Goal: Task Accomplishment & Management: Complete application form

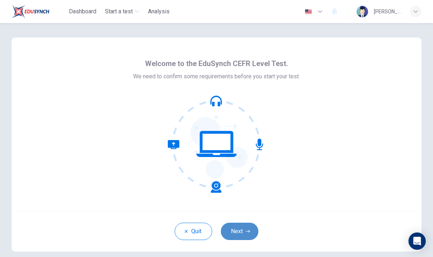
click at [248, 231] on icon "button" at bounding box center [248, 231] width 4 height 4
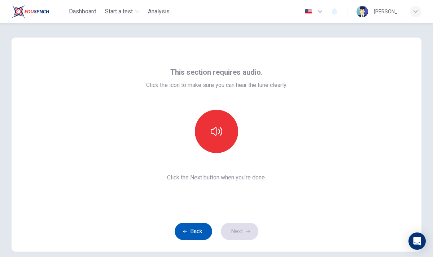
click at [184, 239] on button "Back" at bounding box center [194, 231] width 38 height 17
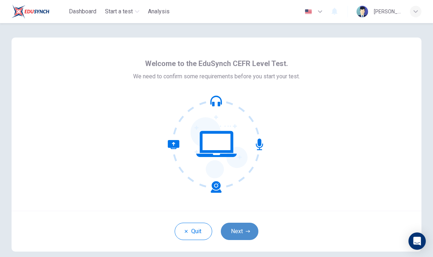
click at [241, 238] on button "Next" at bounding box center [240, 231] width 38 height 17
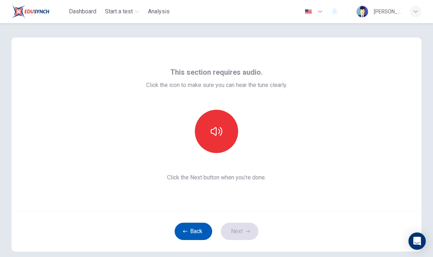
click at [202, 229] on button "Back" at bounding box center [194, 231] width 38 height 17
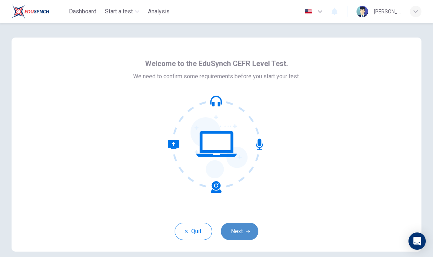
click at [242, 236] on button "Next" at bounding box center [240, 231] width 38 height 17
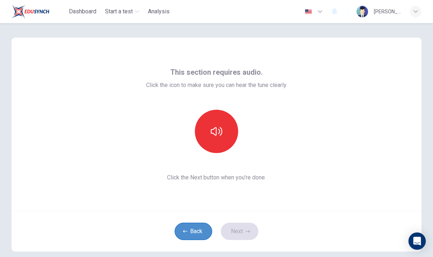
click at [199, 235] on button "Back" at bounding box center [194, 231] width 38 height 17
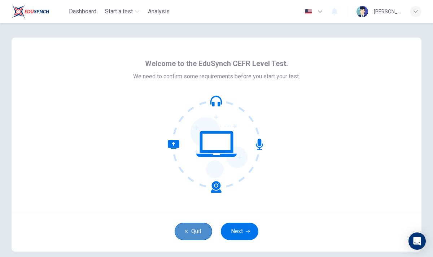
click at [199, 235] on button "Quit" at bounding box center [194, 231] width 38 height 17
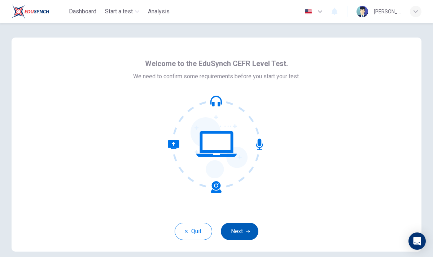
click at [243, 231] on button "Next" at bounding box center [240, 231] width 38 height 17
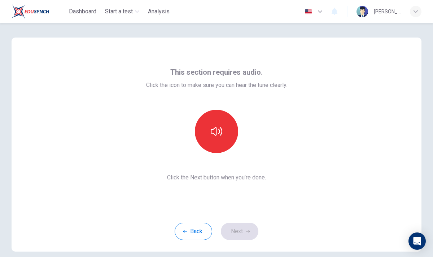
click at [253, 230] on div "Back Next" at bounding box center [217, 231] width 410 height 41
click at [254, 230] on div "Back Next" at bounding box center [217, 231] width 410 height 41
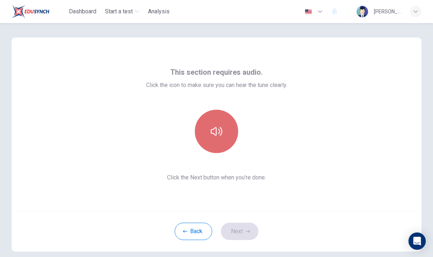
click at [217, 151] on button "button" at bounding box center [216, 131] width 43 height 43
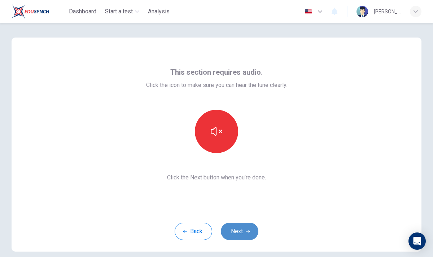
click at [246, 237] on button "Next" at bounding box center [240, 231] width 38 height 17
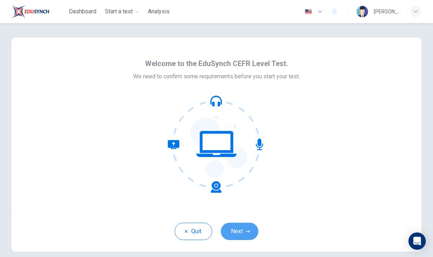
click at [246, 236] on button "Next" at bounding box center [240, 231] width 38 height 17
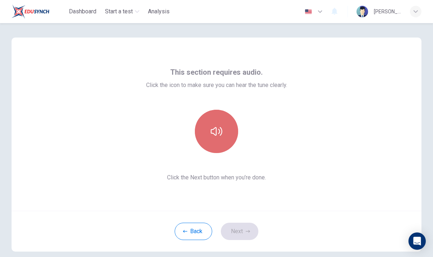
click at [221, 122] on button "button" at bounding box center [216, 131] width 43 height 43
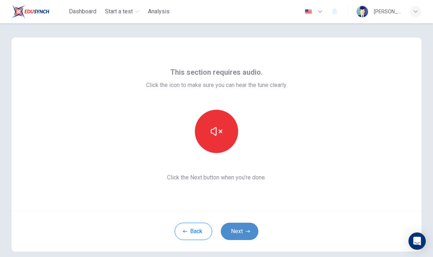
click at [251, 232] on button "Next" at bounding box center [240, 231] width 38 height 17
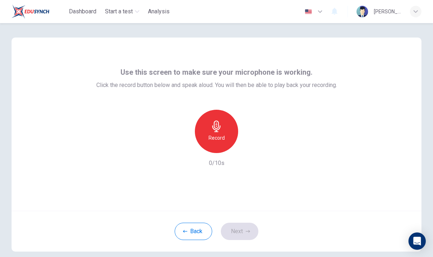
click at [223, 145] on div "Record" at bounding box center [216, 131] width 43 height 43
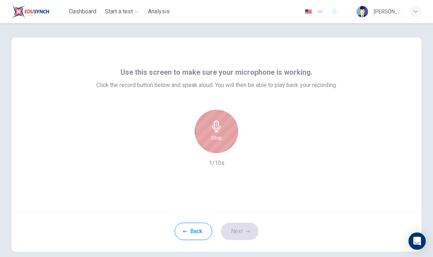
click at [221, 145] on div "Stop" at bounding box center [216, 131] width 43 height 43
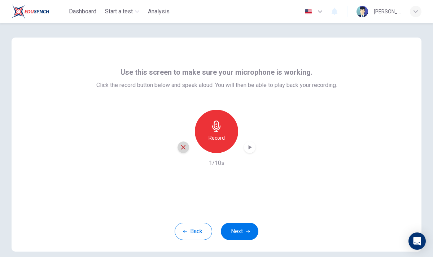
click at [180, 149] on icon "button" at bounding box center [183, 147] width 6 height 6
click at [243, 228] on button "Next" at bounding box center [240, 231] width 38 height 17
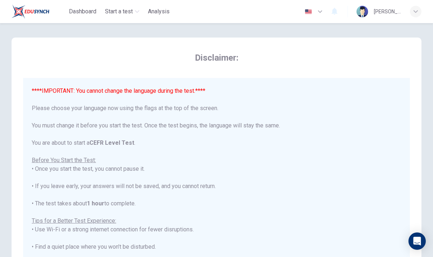
scroll to position [14, 0]
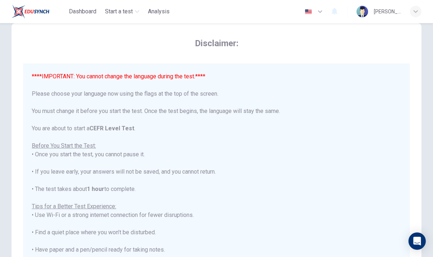
drag, startPoint x: 254, startPoint y: 225, endPoint x: 254, endPoint y: 232, distance: 7.6
click at [254, 232] on div "****IMPORTANT: You cannot change the language during the test.**** Please choos…" at bounding box center [216, 202] width 369 height 260
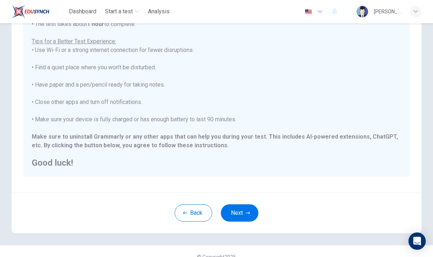
scroll to position [122, 0]
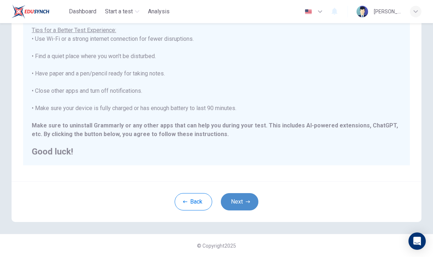
click at [253, 204] on button "Next" at bounding box center [240, 201] width 38 height 17
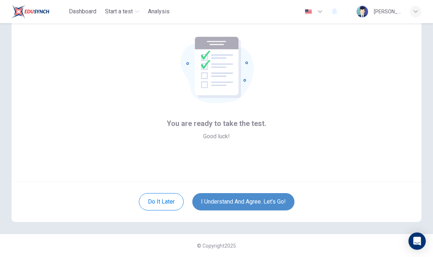
click at [253, 204] on button "I understand and agree. Let’s go!" at bounding box center [243, 201] width 102 height 17
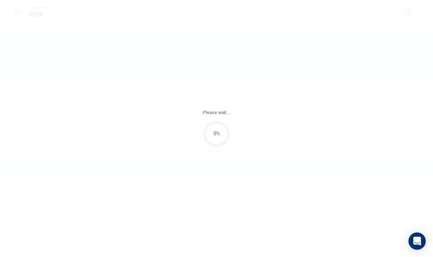
click at [253, 203] on div "Please wait... 0%" at bounding box center [216, 128] width 433 height 257
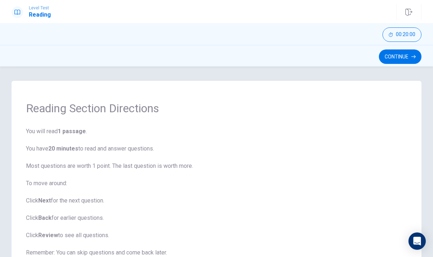
drag, startPoint x: 253, startPoint y: 203, endPoint x: 252, endPoint y: 237, distance: 33.6
click at [252, 237] on span "You will read 1 passage . You have 20 minutes to read and answer questions. Mos…" at bounding box center [216, 209] width 381 height 164
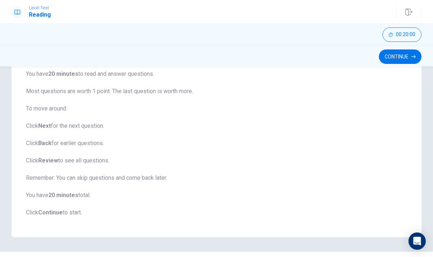
scroll to position [49, 0]
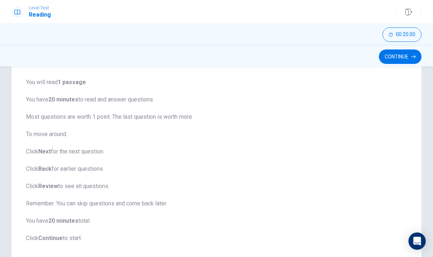
click at [394, 64] on div "Continue" at bounding box center [216, 56] width 433 height 22
drag, startPoint x: 397, startPoint y: 57, endPoint x: 397, endPoint y: 62, distance: 4.7
click at [397, 55] on button "Continue" at bounding box center [400, 56] width 43 height 14
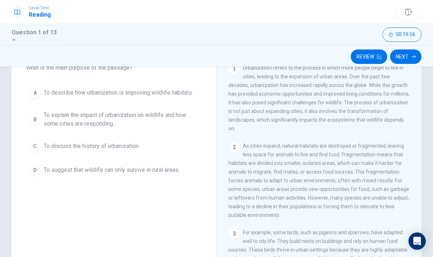
click at [233, 141] on div "2" at bounding box center [234, 147] width 12 height 12
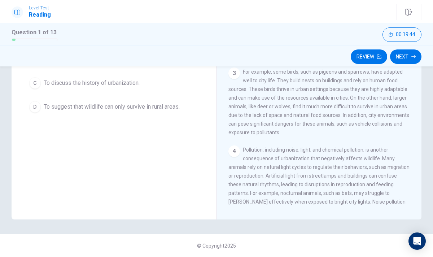
scroll to position [83, 0]
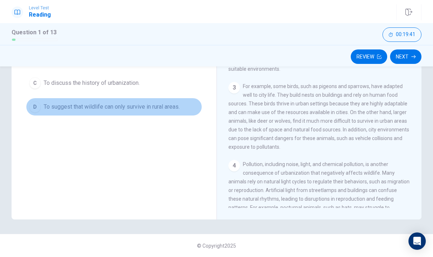
click at [33, 111] on div "D" at bounding box center [35, 107] width 12 height 12
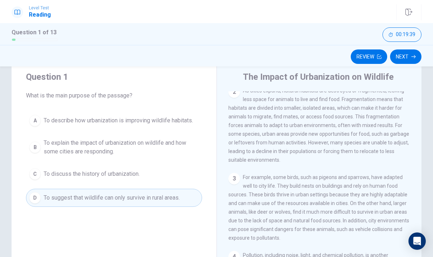
scroll to position [0, 0]
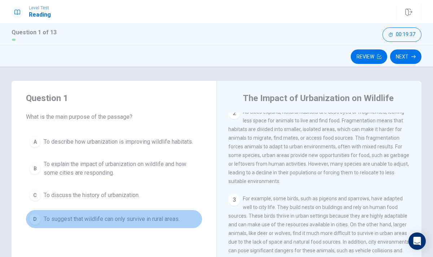
click at [53, 213] on button "D To suggest that wildlife can only survive in rural areas." at bounding box center [114, 219] width 176 height 18
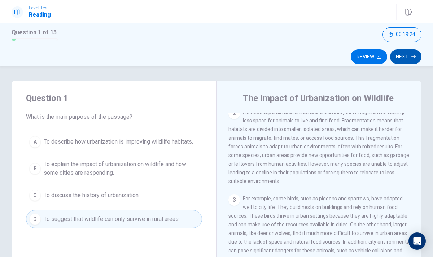
click at [407, 57] on button "Next" at bounding box center [405, 56] width 31 height 14
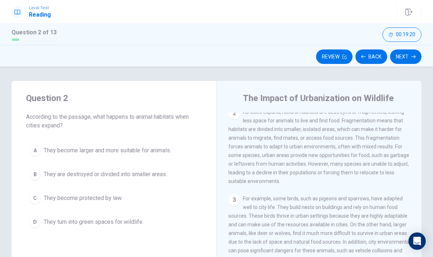
click at [327, 150] on span "As cities expand, natural habitats are destroyed or fragmented, leaving less sp…" at bounding box center [318, 146] width 181 height 75
click at [368, 183] on div "1 Urbanization refers to the process in which more people begin to live in citi…" at bounding box center [323, 216] width 191 height 207
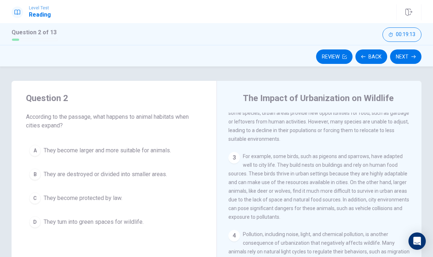
scroll to position [126, 0]
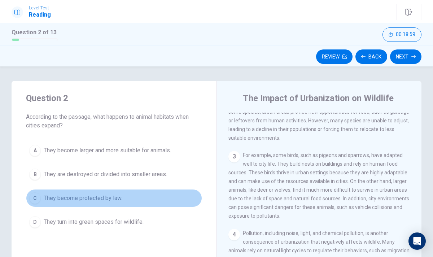
click at [38, 198] on div "C" at bounding box center [35, 198] width 12 height 12
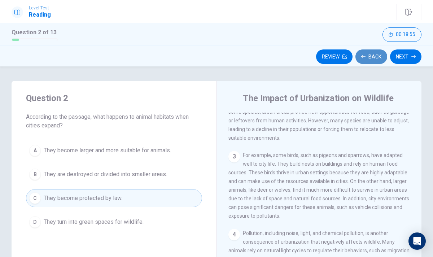
click at [372, 60] on button "Back" at bounding box center [371, 56] width 32 height 14
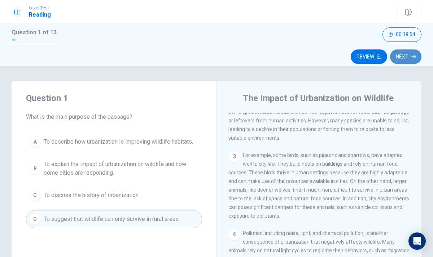
click at [405, 52] on button "Next" at bounding box center [405, 56] width 31 height 14
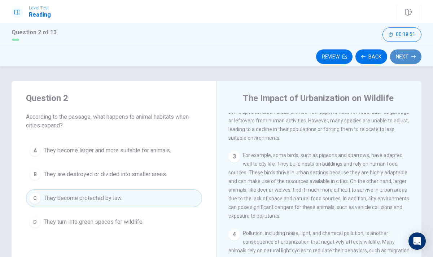
click at [414, 58] on icon "button" at bounding box center [413, 56] width 4 height 4
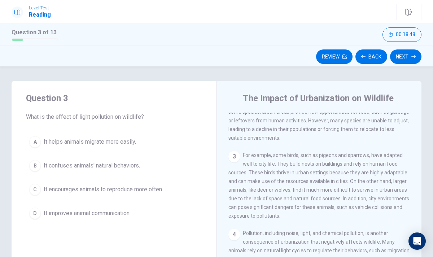
click at [329, 158] on div "3 For example, some birds, such as pigeons and sparrows, have adapted well to c…" at bounding box center [319, 185] width 182 height 69
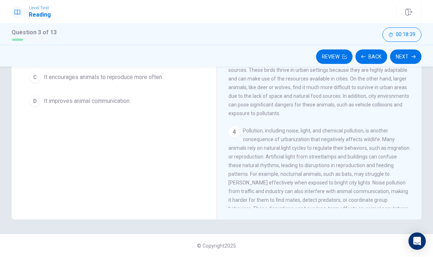
scroll to position [83, 0]
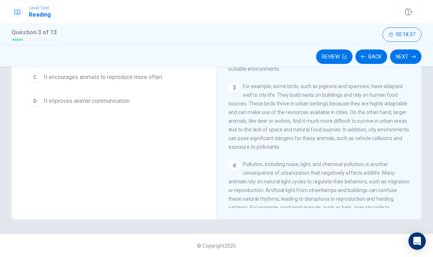
click at [145, 156] on div "Question 3 What is the effect of light pollution on wildlife? A It helps animal…" at bounding box center [114, 94] width 205 height 251
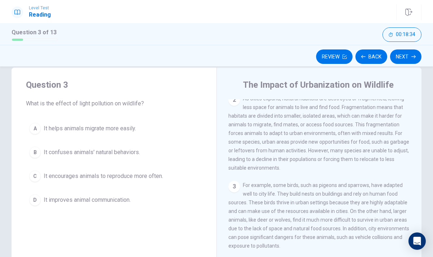
scroll to position [11, 0]
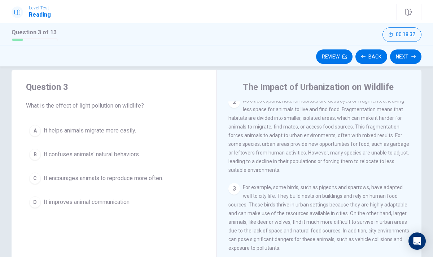
click at [339, 176] on div "1 Urbanization refers to the process in which more people begin to live in citi…" at bounding box center [323, 204] width 191 height 207
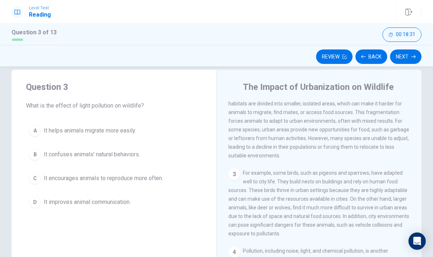
scroll to position [112, 0]
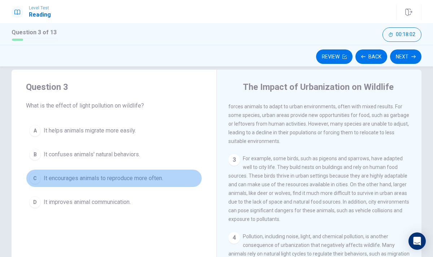
click at [36, 176] on div "C" at bounding box center [35, 178] width 12 height 12
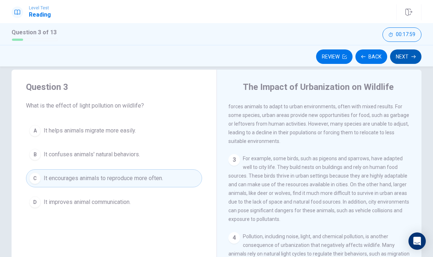
click at [408, 54] on button "Next" at bounding box center [405, 56] width 31 height 14
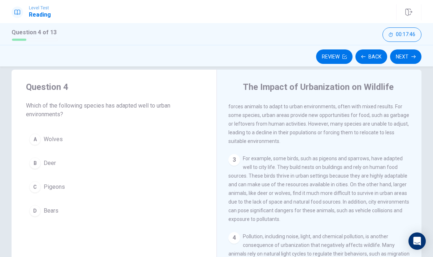
click at [334, 181] on span "For example, some birds, such as pigeons and sparrows, have adapted well to cit…" at bounding box center [318, 188] width 181 height 66
click at [341, 221] on div "3 For example, some birds, such as pigeons and sparrows, have adapted well to c…" at bounding box center [319, 188] width 182 height 69
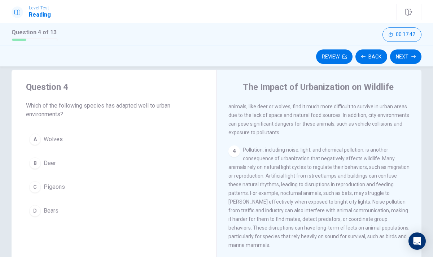
scroll to position [213, 0]
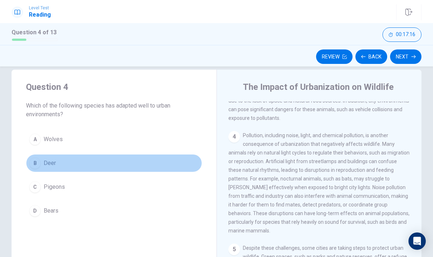
click at [64, 166] on button "B Deer" at bounding box center [114, 163] width 176 height 18
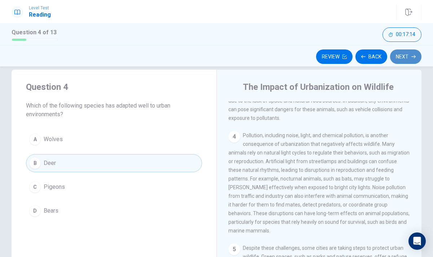
click at [410, 59] on button "Next" at bounding box center [405, 56] width 31 height 14
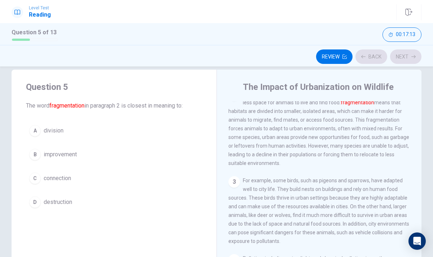
scroll to position [72, 0]
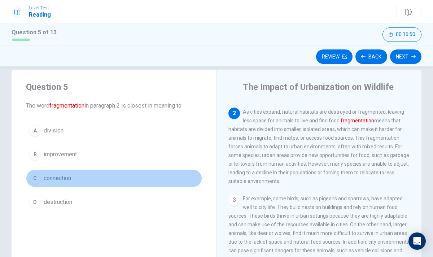
click at [39, 180] on div "C" at bounding box center [35, 178] width 12 height 12
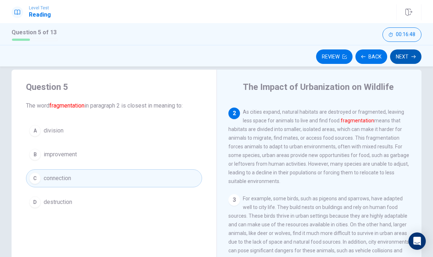
click at [413, 59] on button "Next" at bounding box center [405, 56] width 31 height 14
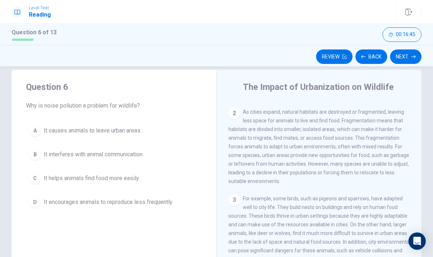
click at [370, 179] on div "2 As cities expand, natural habitats are destroyed or fragmented, leaving less …" at bounding box center [319, 146] width 182 height 78
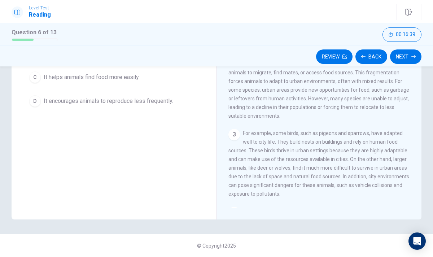
scroll to position [25, 0]
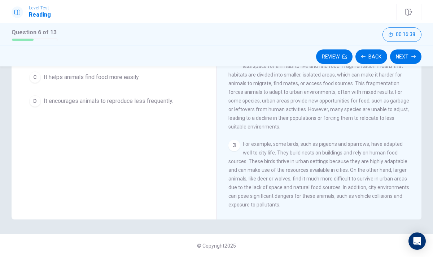
click at [177, 171] on div "Question 6 Why is noise pollution a problem for wildlife? A It causes animals t…" at bounding box center [114, 94] width 205 height 251
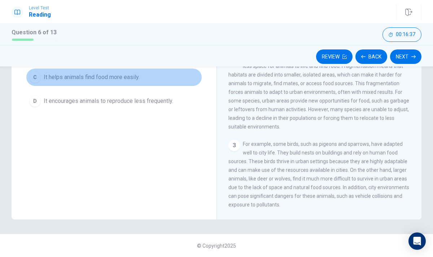
click at [145, 84] on button "C It helps animals find food more easily." at bounding box center [114, 77] width 176 height 18
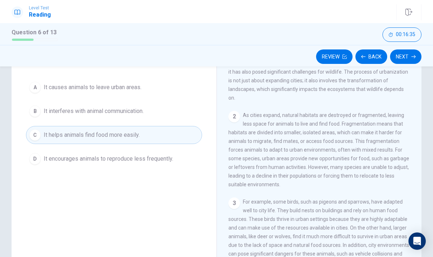
scroll to position [40, 0]
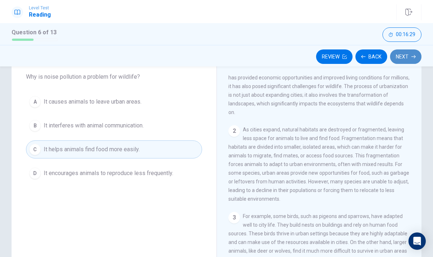
click at [404, 58] on button "Next" at bounding box center [405, 56] width 31 height 14
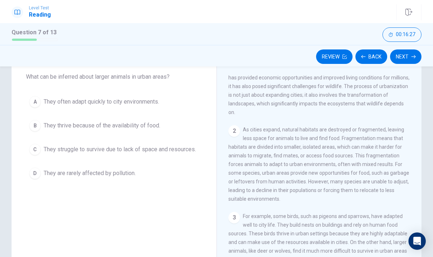
click at [299, 165] on div "2 As cities expand, natural habitats are destroyed or fragmented, leaving less …" at bounding box center [319, 164] width 182 height 78
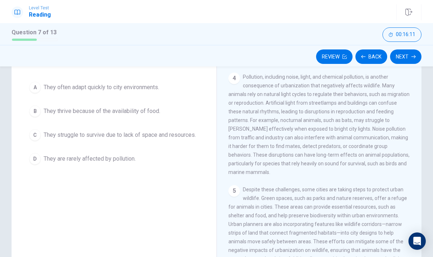
scroll to position [227, 0]
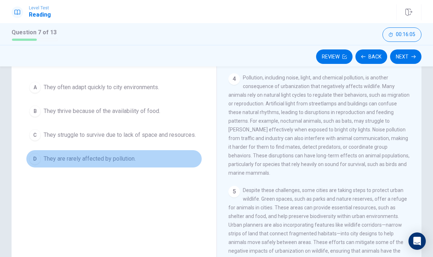
click at [38, 163] on div "D" at bounding box center [35, 159] width 12 height 12
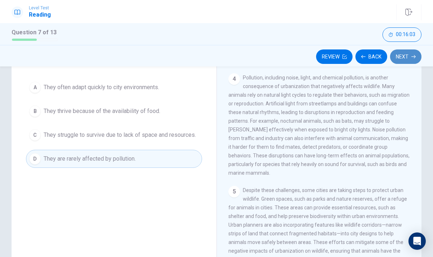
click at [405, 56] on button "Next" at bounding box center [405, 56] width 31 height 14
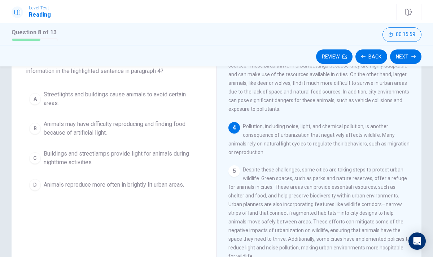
click at [330, 167] on div "5 Despite these challenges, some cities are taking steps to protect urban wildl…" at bounding box center [319, 212] width 182 height 95
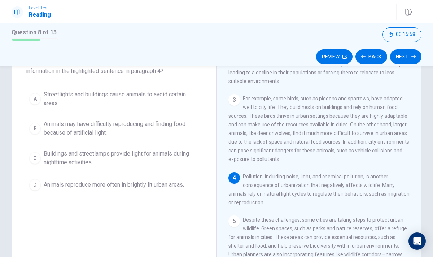
scroll to position [106, 0]
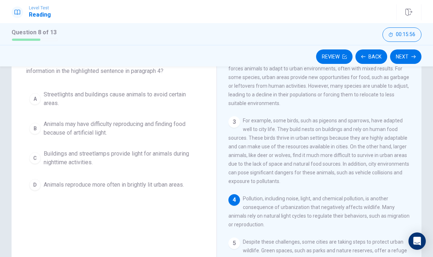
click at [214, 179] on div "Question 8 Which of the sentences below best expresses the essential informatio…" at bounding box center [114, 115] width 205 height 179
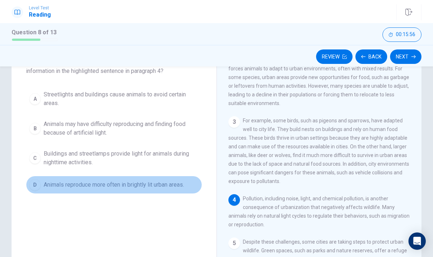
click at [184, 185] on span "Animals reproduce more often in brightly lit urban areas." at bounding box center [114, 184] width 140 height 9
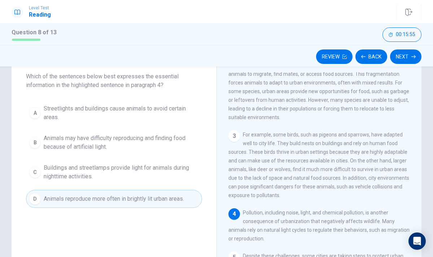
scroll to position [40, 0]
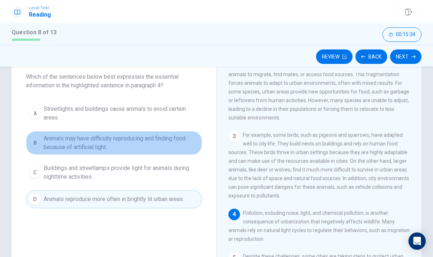
click at [38, 146] on div "B" at bounding box center [35, 143] width 12 height 12
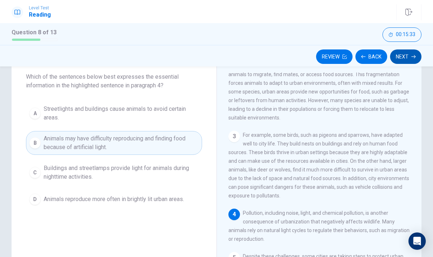
click at [403, 61] on button "Next" at bounding box center [405, 56] width 31 height 14
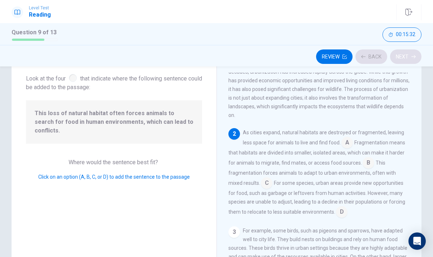
scroll to position [26, 0]
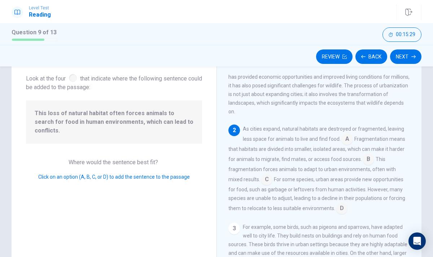
click at [345, 136] on input at bounding box center [347, 140] width 12 height 12
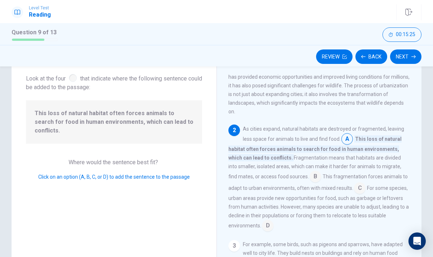
click at [137, 222] on div "Question 9 Look at the four that indicate where the following sentence could be…" at bounding box center [114, 166] width 205 height 251
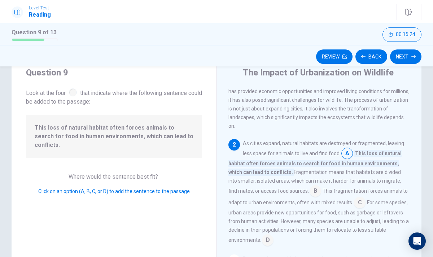
scroll to position [11, 0]
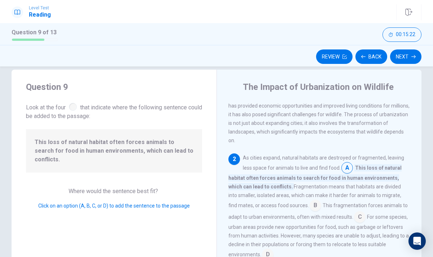
click at [309, 200] on input at bounding box center [315, 206] width 12 height 12
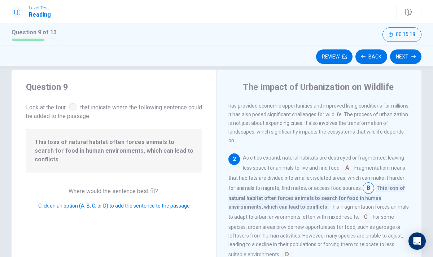
click at [331, 197] on div "As cities expand, natural habitats are destroyed or fragmented, leaving less sp…" at bounding box center [319, 206] width 182 height 107
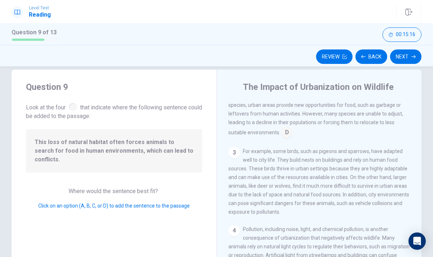
scroll to position [170, 0]
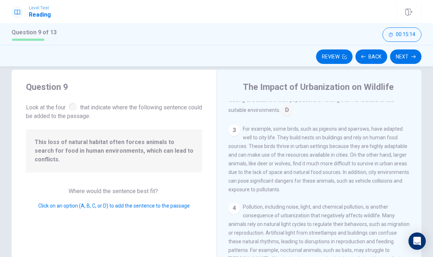
click at [231, 214] on div "4 Pollution, including noise, light, and chemical pollution, is another consequ…" at bounding box center [319, 254] width 182 height 104
click at [233, 203] on div "4" at bounding box center [234, 208] width 12 height 12
click at [240, 207] on div "4 Pollution, including noise, light, and chemical pollution, is another consequ…" at bounding box center [319, 254] width 182 height 104
click at [238, 207] on div "4" at bounding box center [234, 208] width 12 height 12
click at [419, 50] on div "Review Back Next" at bounding box center [217, 57] width 410 height 14
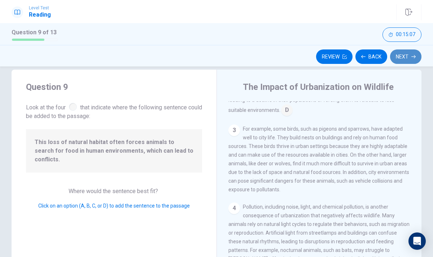
click at [411, 61] on button "Next" at bounding box center [405, 56] width 31 height 14
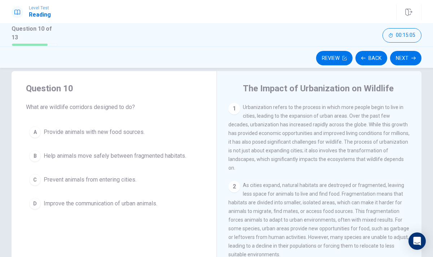
click at [355, 171] on div "1 Urbanization refers to the process in which more people begin to live in citi…" at bounding box center [323, 206] width 191 height 207
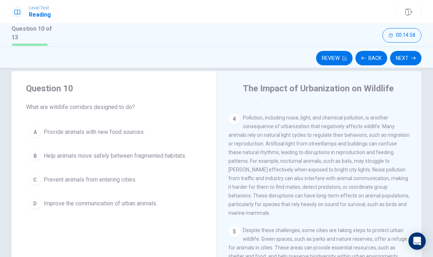
scroll to position [242, 0]
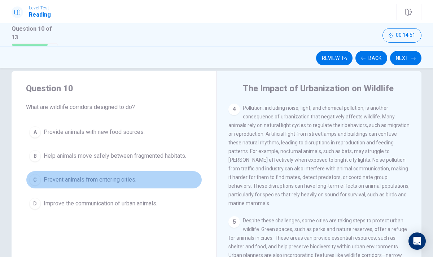
click at [35, 180] on div "C" at bounding box center [35, 180] width 12 height 12
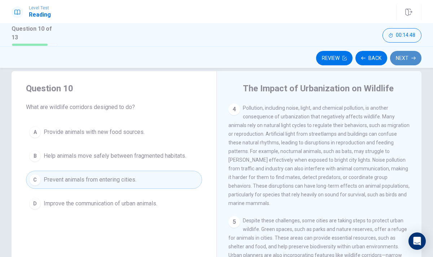
click at [409, 58] on button "Next" at bounding box center [405, 58] width 31 height 14
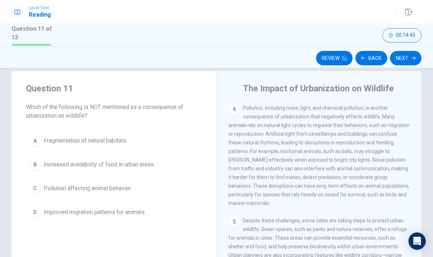
click at [355, 197] on span "Pollution, including noise, light, and chemical pollution, is another consequen…" at bounding box center [318, 155] width 181 height 101
click at [375, 200] on div "4 Pollution, including noise, light, and chemical pollution, is another consequ…" at bounding box center [319, 156] width 182 height 104
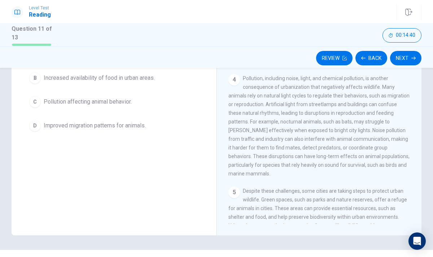
scroll to position [184, 0]
click at [199, 203] on div "Question 11 Which of the following is NOT mentioned as a consequence of urbaniz…" at bounding box center [114, 109] width 205 height 251
click at [148, 155] on div "Question 11 Which of the following is NOT mentioned as a consequence of urbaniz…" at bounding box center [114, 109] width 205 height 251
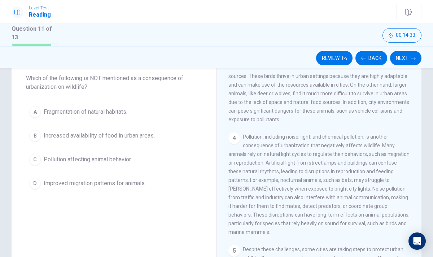
scroll to position [26, 0]
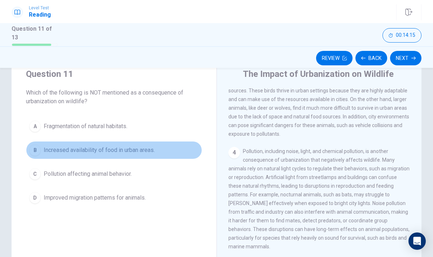
click at [40, 149] on div "B" at bounding box center [35, 150] width 12 height 12
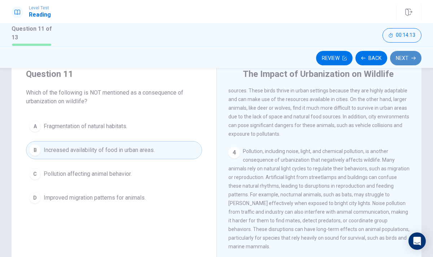
click at [404, 53] on button "Next" at bounding box center [405, 58] width 31 height 14
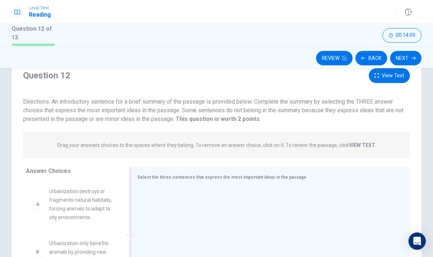
click at [265, 187] on div at bounding box center [267, 235] width 261 height 97
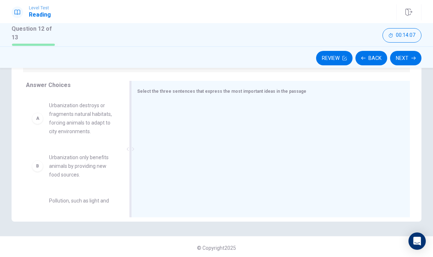
scroll to position [112, 0]
click at [166, 130] on div at bounding box center [267, 149] width 261 height 97
click at [139, 113] on div at bounding box center [267, 149] width 261 height 97
click at [36, 126] on div "A Urbanization destroys or fragments natural habitats, forcing animals to adapt…" at bounding box center [73, 117] width 82 height 35
click at [36, 122] on div "A Urbanization destroys or fragments natural habitats, forcing animals to adapt…" at bounding box center [73, 117] width 82 height 35
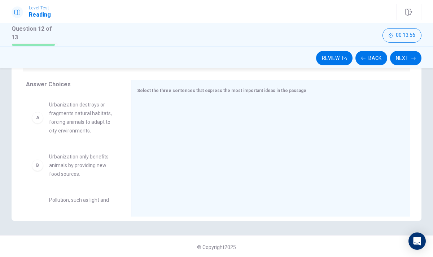
drag, startPoint x: 36, startPoint y: 164, endPoint x: 120, endPoint y: 127, distance: 92.8
click at [36, 164] on div "B" at bounding box center [38, 165] width 12 height 12
click at [188, 129] on div at bounding box center [267, 149] width 261 height 97
click at [159, 116] on div at bounding box center [267, 149] width 261 height 97
click at [141, 97] on div "Select the three sentences that express the most important ideas in the passage" at bounding box center [270, 148] width 279 height 136
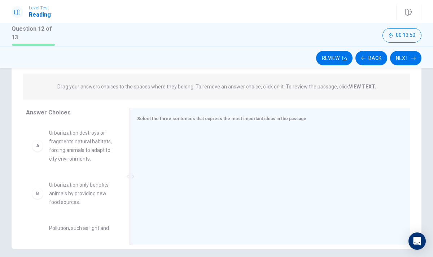
scroll to position [83, 0]
click at [170, 139] on div at bounding box center [267, 177] width 261 height 97
click at [416, 55] on button "Next" at bounding box center [405, 58] width 31 height 14
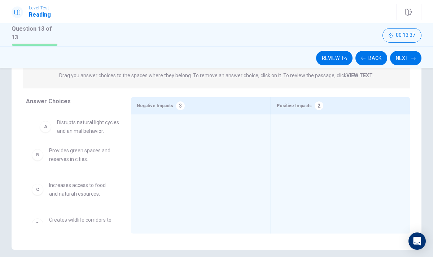
drag, startPoint x: 68, startPoint y: 129, endPoint x: 77, endPoint y: 131, distance: 9.3
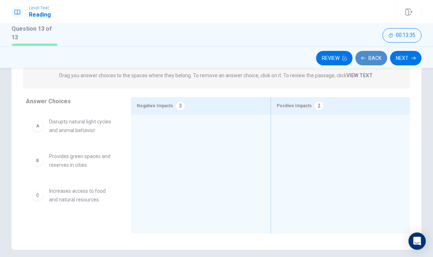
click at [374, 53] on button "Back" at bounding box center [371, 58] width 32 height 14
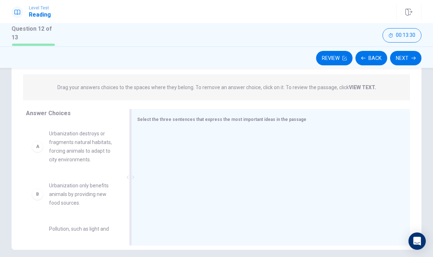
click at [264, 168] on div at bounding box center [267, 177] width 261 height 97
drag, startPoint x: 99, startPoint y: 189, endPoint x: 107, endPoint y: 192, distance: 8.8
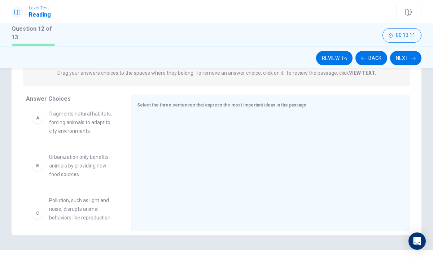
scroll to position [14, 0]
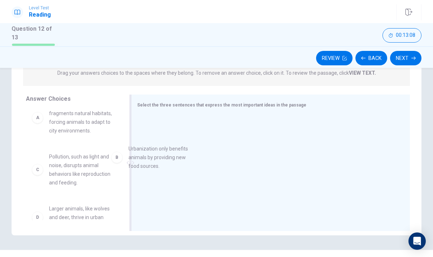
drag, startPoint x: 74, startPoint y: 159, endPoint x: 155, endPoint y: 153, distance: 81.7
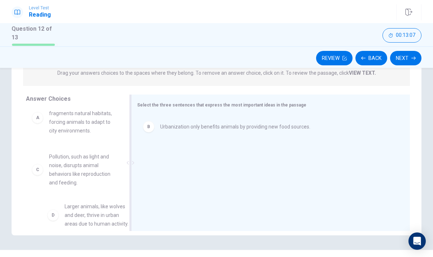
scroll to position [18, 0]
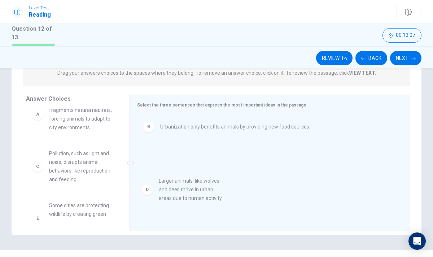
drag, startPoint x: 68, startPoint y: 218, endPoint x: 196, endPoint y: 188, distance: 131.2
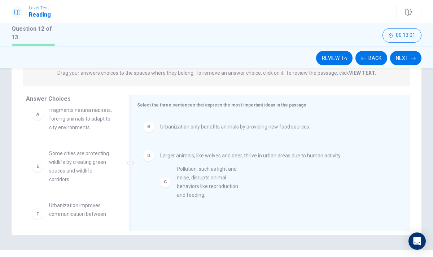
drag, startPoint x: 86, startPoint y: 173, endPoint x: 216, endPoint y: 186, distance: 130.1
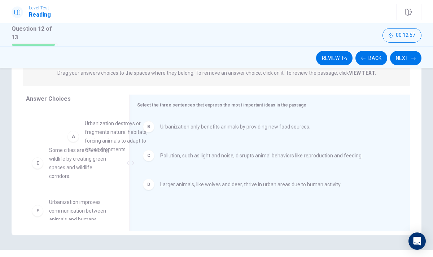
scroll to position [14, 0]
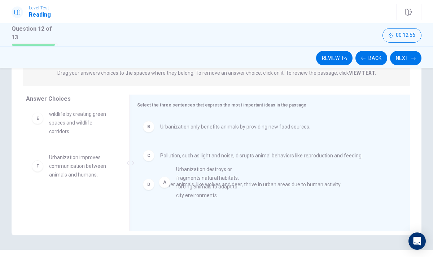
drag, startPoint x: 86, startPoint y: 118, endPoint x: 215, endPoint y: 188, distance: 147.4
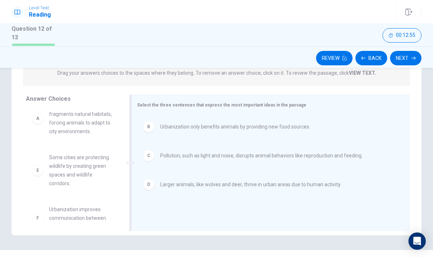
click at [286, 206] on div "B Urbanization only benefits animals by providing new food sources. C Pollution…" at bounding box center [267, 163] width 261 height 97
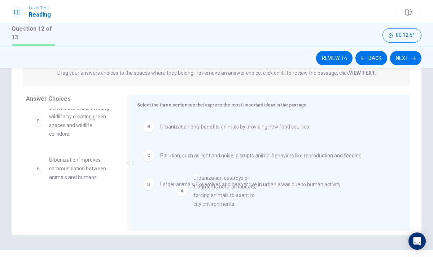
drag, startPoint x: 97, startPoint y: 126, endPoint x: 247, endPoint y: 208, distance: 171.6
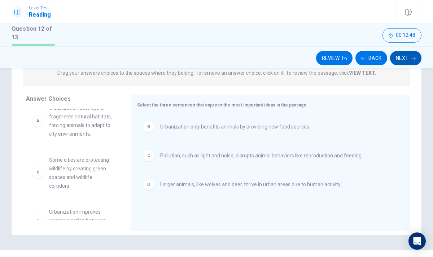
click at [403, 55] on button "Next" at bounding box center [405, 58] width 31 height 14
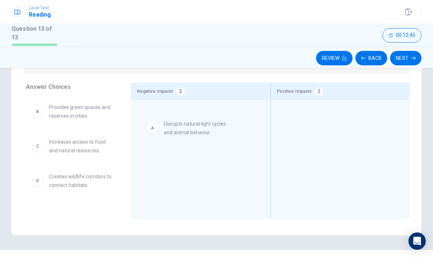
drag, startPoint x: 92, startPoint y: 108, endPoint x: 213, endPoint y: 124, distance: 122.2
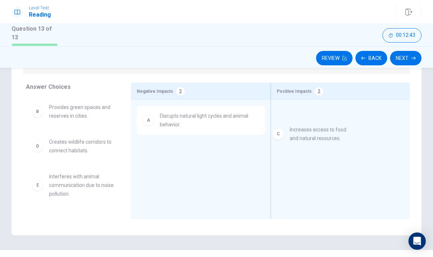
drag, startPoint x: 73, startPoint y: 149, endPoint x: 316, endPoint y: 138, distance: 243.0
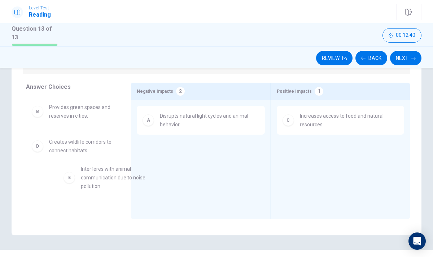
scroll to position [2, 0]
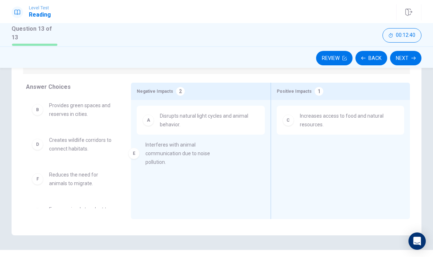
drag, startPoint x: 104, startPoint y: 187, endPoint x: 206, endPoint y: 156, distance: 106.3
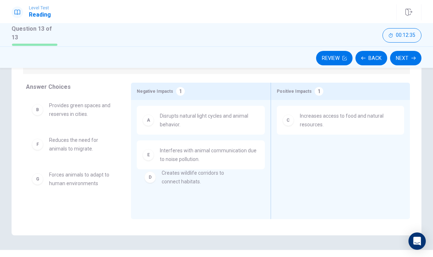
scroll to position [3, 0]
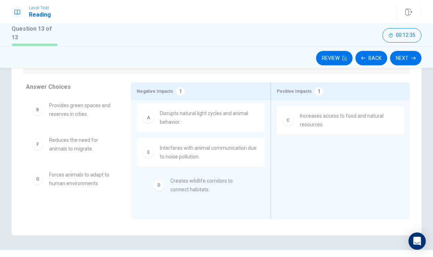
drag, startPoint x: 93, startPoint y: 143, endPoint x: 217, endPoint y: 185, distance: 130.3
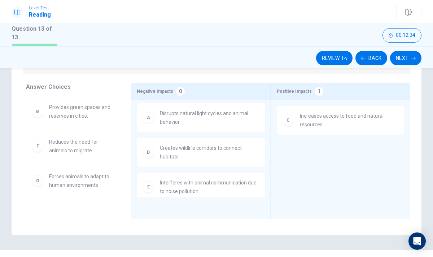
scroll to position [0, 0]
drag, startPoint x: 74, startPoint y: 148, endPoint x: 356, endPoint y: 167, distance: 283.1
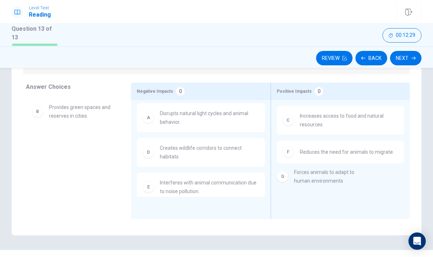
drag, startPoint x: 116, startPoint y: 149, endPoint x: 363, endPoint y: 183, distance: 249.1
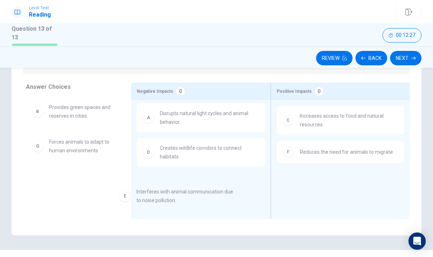
scroll to position [3, 0]
drag, startPoint x: 211, startPoint y: 189, endPoint x: 123, endPoint y: 201, distance: 89.2
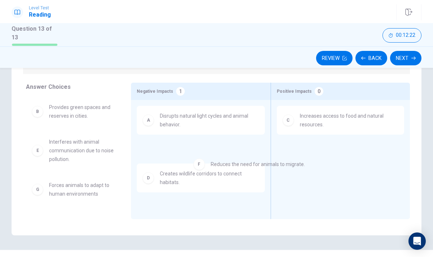
drag, startPoint x: 326, startPoint y: 150, endPoint x: 235, endPoint y: 164, distance: 92.0
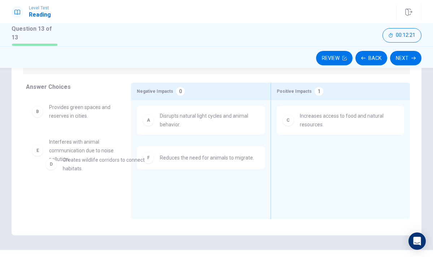
drag, startPoint x: 235, startPoint y: 163, endPoint x: 95, endPoint y: 178, distance: 140.7
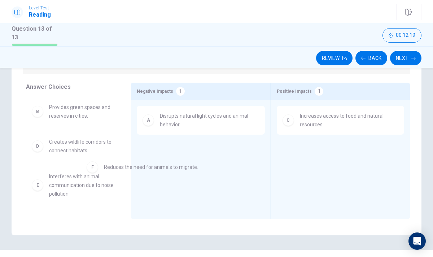
drag, startPoint x: 170, startPoint y: 151, endPoint x: 53, endPoint y: 177, distance: 119.4
click at [117, 164] on div "B Provides green spaces and reserves in cities. D Creates wildlife corridors to…" at bounding box center [72, 152] width 93 height 111
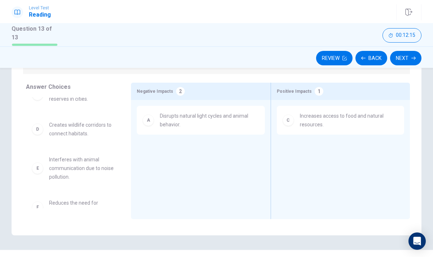
scroll to position [29, 0]
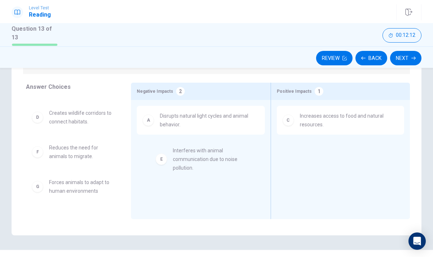
drag, startPoint x: 89, startPoint y: 161, endPoint x: 216, endPoint y: 165, distance: 127.0
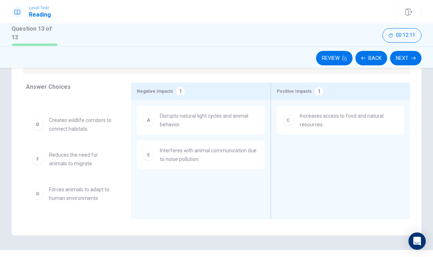
scroll to position [22, 0]
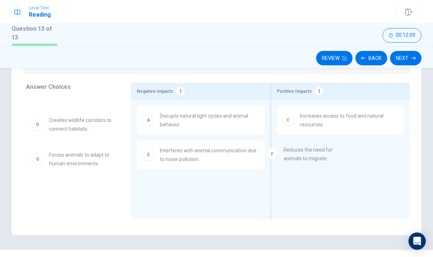
drag, startPoint x: 72, startPoint y: 157, endPoint x: 310, endPoint y: 153, distance: 237.7
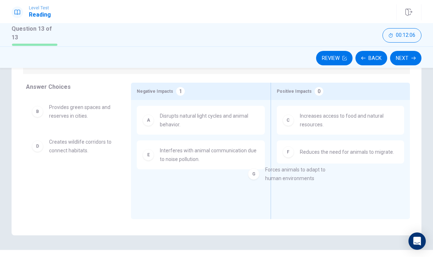
scroll to position [0, 0]
drag, startPoint x: 104, startPoint y: 185, endPoint x: 364, endPoint y: 182, distance: 259.7
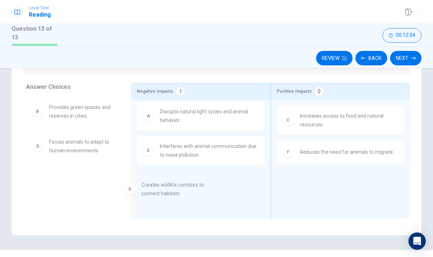
drag, startPoint x: 84, startPoint y: 148, endPoint x: 189, endPoint y: 193, distance: 114.0
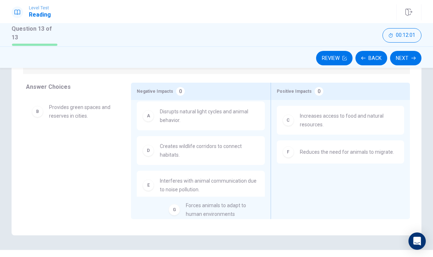
drag, startPoint x: 87, startPoint y: 149, endPoint x: 233, endPoint y: 216, distance: 160.8
click at [404, 54] on button "Next" at bounding box center [405, 58] width 31 height 14
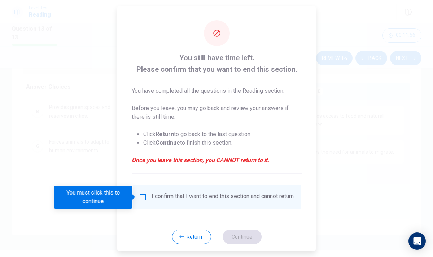
click at [143, 197] on input "You must click this to continue" at bounding box center [143, 197] width 9 height 9
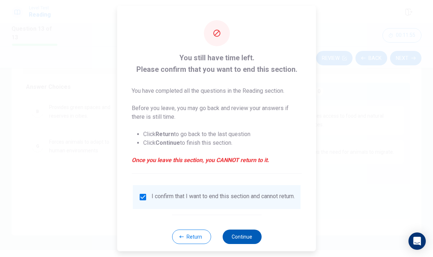
click at [251, 239] on button "Continue" at bounding box center [241, 236] width 39 height 14
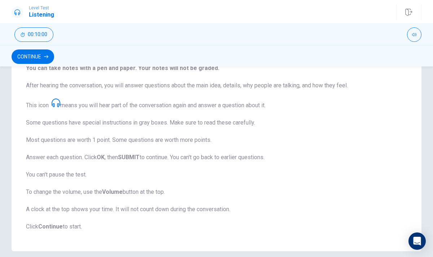
click at [58, 102] on icon at bounding box center [56, 102] width 9 height 9
click at [65, 104] on span "This test checks how well you understand spoken English. You will listen to 1 c…" at bounding box center [216, 130] width 381 height 202
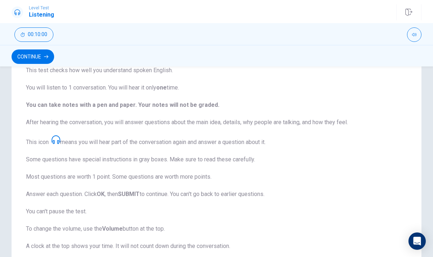
scroll to position [69, 0]
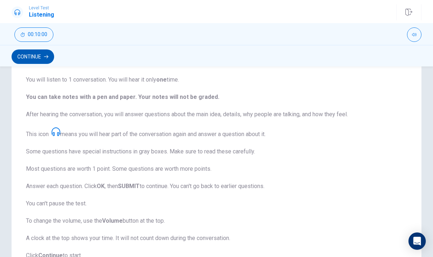
click at [34, 56] on button "Continue" at bounding box center [33, 56] width 43 height 14
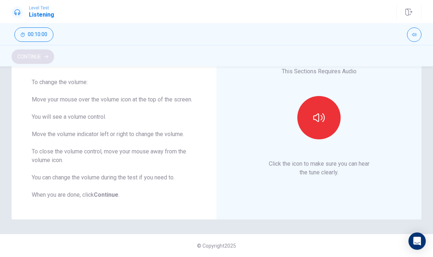
scroll to position [56, 0]
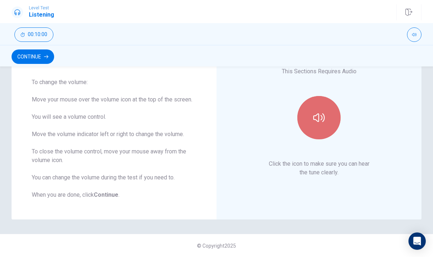
click at [330, 124] on button "button" at bounding box center [318, 117] width 43 height 43
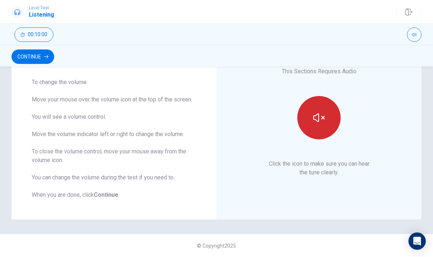
click at [317, 128] on button "button" at bounding box center [318, 117] width 43 height 43
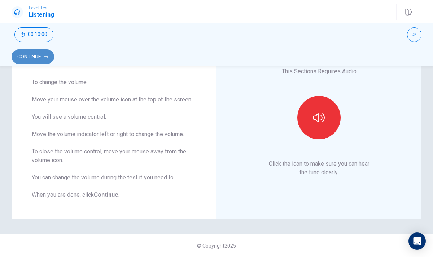
click at [32, 56] on button "Continue" at bounding box center [33, 56] width 43 height 14
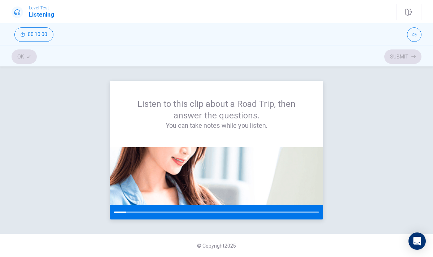
click at [228, 198] on img at bounding box center [217, 176] width 214 height 58
drag, startPoint x: 229, startPoint y: 212, endPoint x: 237, endPoint y: 213, distance: 7.4
click at [237, 213] on div at bounding box center [217, 212] width 214 height 14
click at [237, 209] on div at bounding box center [217, 212] width 214 height 14
click at [322, 220] on div "Listen to this clip about a Road Trip, then answer the questions. You can take …" at bounding box center [216, 161] width 433 height 190
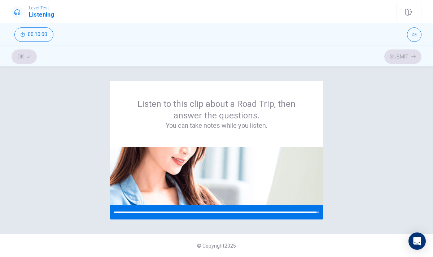
click at [366, 212] on div "Listen to this clip about a Road Trip, then answer the questions. You can take …" at bounding box center [217, 150] width 410 height 139
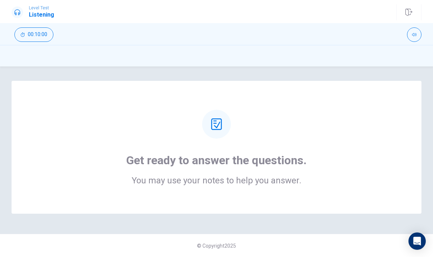
click at [366, 212] on div "Get ready to answer the questions. You may use your notes to help you answer." at bounding box center [217, 147] width 410 height 133
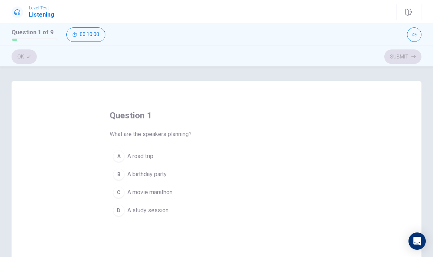
drag, startPoint x: 233, startPoint y: 210, endPoint x: 234, endPoint y: 236, distance: 26.0
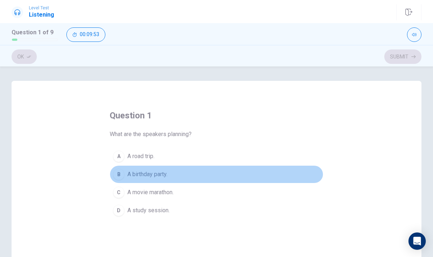
click at [120, 177] on div "B" at bounding box center [119, 174] width 12 height 12
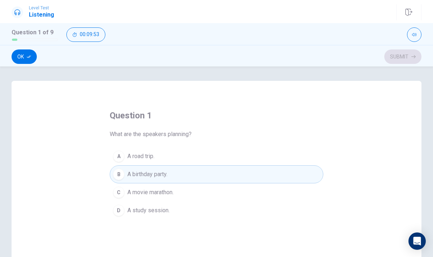
click at [122, 195] on div "C" at bounding box center [119, 192] width 12 height 12
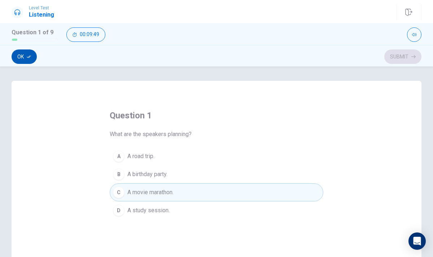
click at [24, 58] on button "Ok" at bounding box center [24, 56] width 25 height 14
click at [386, 53] on button "Submit" at bounding box center [402, 56] width 37 height 14
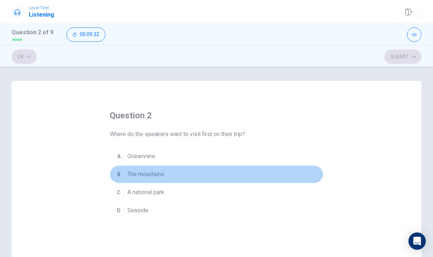
click at [116, 176] on div "B" at bounding box center [119, 174] width 12 height 12
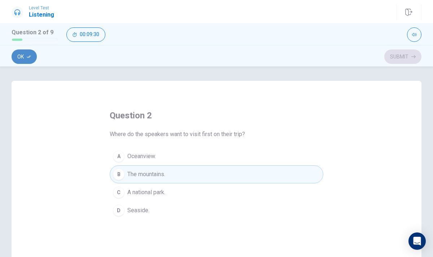
click at [18, 50] on button "Ok" at bounding box center [24, 56] width 25 height 14
click at [413, 54] on icon "button" at bounding box center [413, 56] width 4 height 4
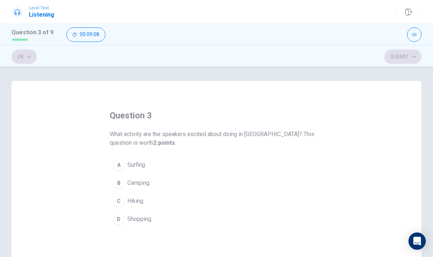
click at [119, 168] on div "A" at bounding box center [119, 165] width 12 height 12
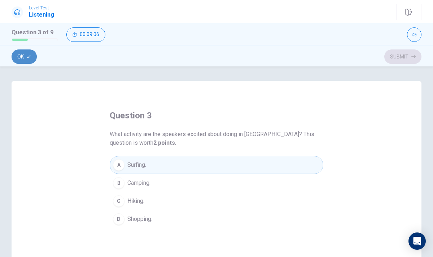
click at [20, 59] on button "Ok" at bounding box center [24, 56] width 25 height 14
click at [394, 58] on button "Submit" at bounding box center [402, 56] width 37 height 14
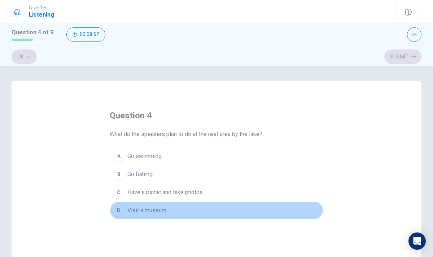
click at [117, 209] on div "D" at bounding box center [119, 211] width 12 height 12
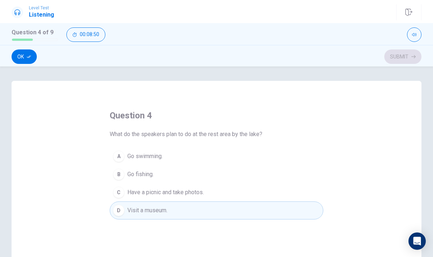
click at [30, 57] on icon "button" at bounding box center [29, 56] width 4 height 4
click at [392, 60] on button "Submit" at bounding box center [402, 56] width 37 height 14
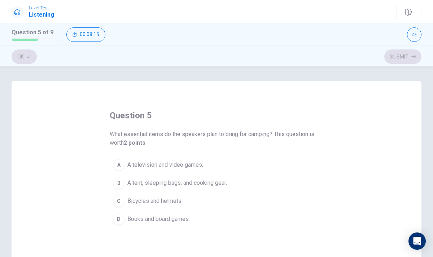
click at [120, 220] on div "D" at bounding box center [119, 219] width 12 height 12
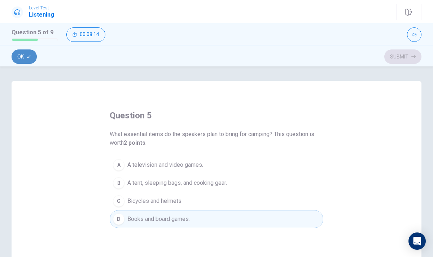
click at [25, 54] on button "Ok" at bounding box center [24, 56] width 25 height 14
click at [402, 57] on button "Submit" at bounding box center [402, 56] width 37 height 14
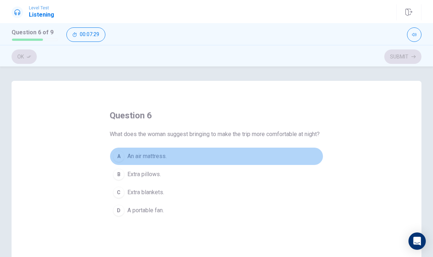
click at [118, 162] on div "A" at bounding box center [119, 156] width 12 height 12
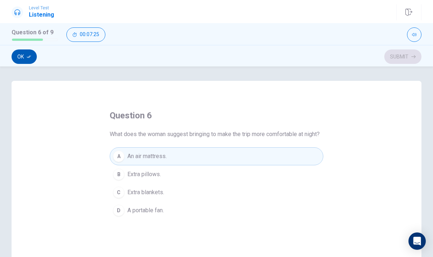
click at [32, 55] on button "Ok" at bounding box center [24, 56] width 25 height 14
click at [391, 54] on button "Submit" at bounding box center [402, 56] width 37 height 14
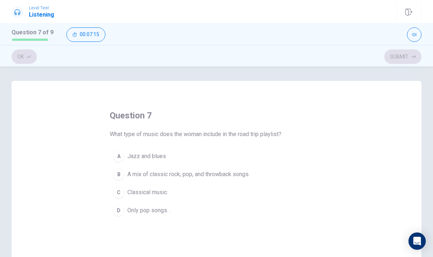
click at [119, 213] on div "D" at bounding box center [119, 211] width 12 height 12
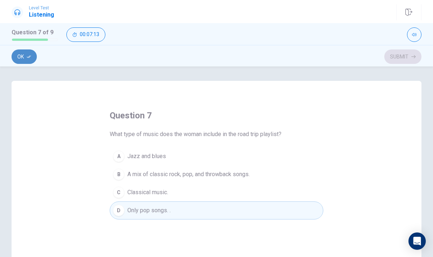
click at [27, 53] on button "Ok" at bounding box center [24, 56] width 25 height 14
click at [393, 57] on button "Submit" at bounding box center [402, 56] width 37 height 14
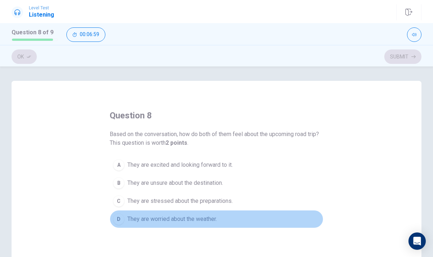
click at [120, 217] on div "D" at bounding box center [119, 219] width 12 height 12
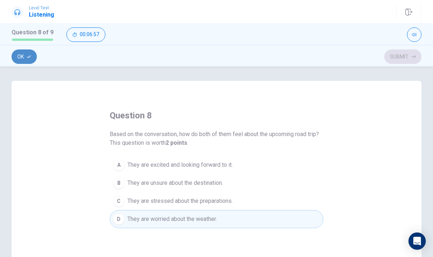
click at [22, 56] on button "Ok" at bounding box center [24, 56] width 25 height 14
click at [408, 54] on button "Submit" at bounding box center [402, 56] width 37 height 14
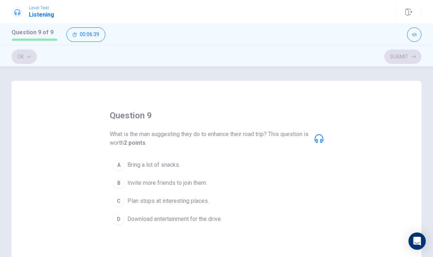
click at [121, 202] on div "C" at bounding box center [119, 201] width 12 height 12
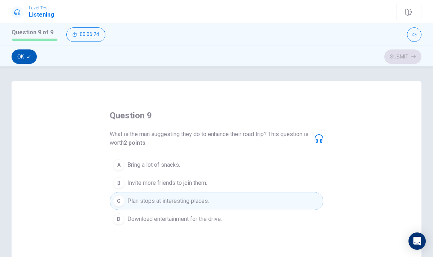
click at [27, 58] on icon "button" at bounding box center [29, 56] width 4 height 4
click at [399, 58] on button "Submit" at bounding box center [402, 56] width 37 height 14
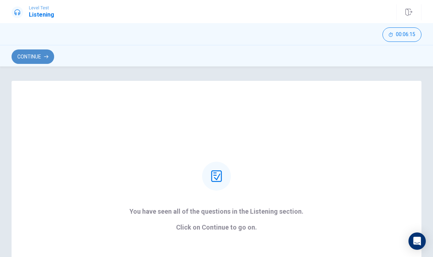
click at [41, 61] on button "Continue" at bounding box center [33, 56] width 43 height 14
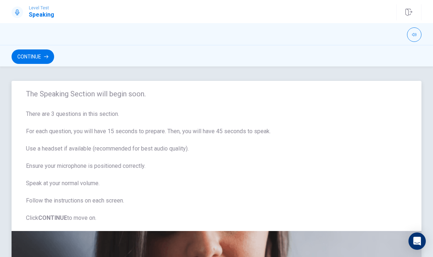
click at [192, 144] on span "There are 3 questions in this section. For each question, you will have 15 seco…" at bounding box center [216, 166] width 381 height 113
click at [44, 57] on button "Continue" at bounding box center [33, 56] width 43 height 14
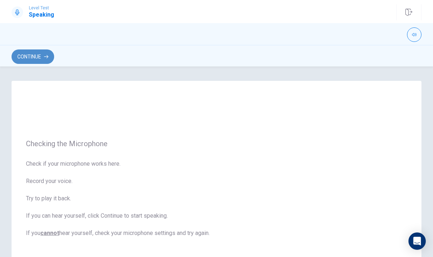
click at [37, 54] on button "Continue" at bounding box center [33, 56] width 43 height 14
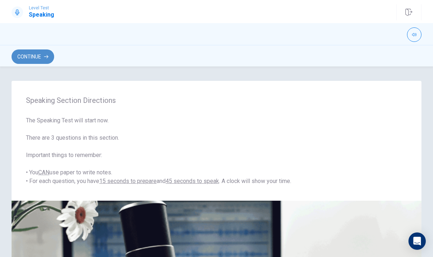
click at [38, 57] on button "Continue" at bounding box center [33, 56] width 43 height 14
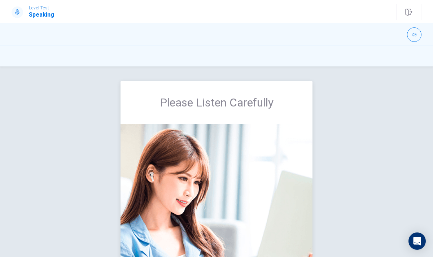
click at [175, 159] on img at bounding box center [216, 216] width 192 height 184
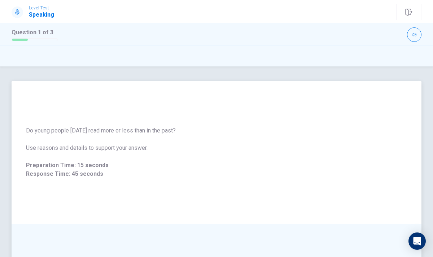
click at [96, 172] on span "Response Time: 45 seconds" at bounding box center [216, 174] width 381 height 9
click at [245, 203] on div "Do young people [DATE] read more or less than in the past? Use reasons and deta…" at bounding box center [217, 152] width 410 height 143
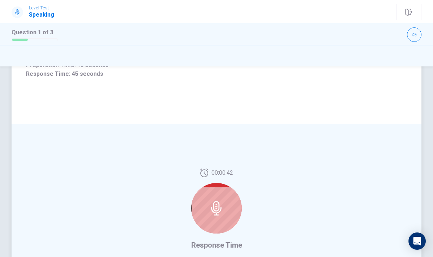
scroll to position [101, 0]
click at [210, 212] on icon at bounding box center [216, 207] width 14 height 14
click at [216, 199] on div at bounding box center [216, 207] width 50 height 50
click at [217, 199] on div at bounding box center [216, 207] width 50 height 50
click at [217, 240] on span "Response Time" at bounding box center [216, 244] width 51 height 9
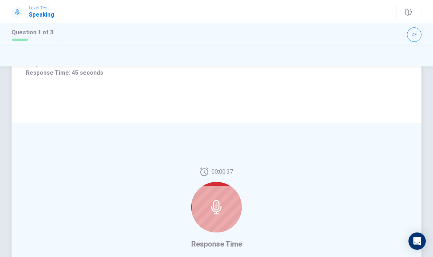
click at [220, 208] on icon at bounding box center [216, 207] width 10 height 14
click at [220, 208] on icon at bounding box center [216, 207] width 14 height 14
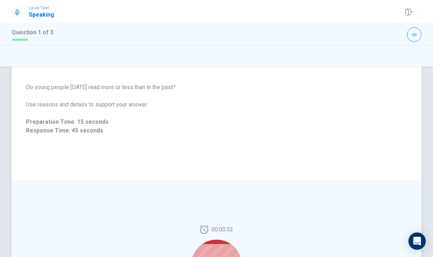
scroll to position [58, 0]
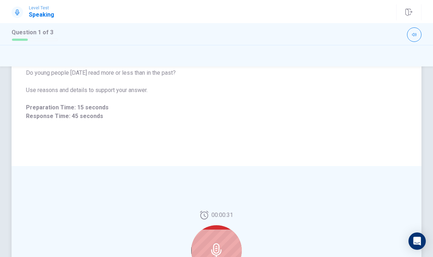
click at [219, 252] on icon at bounding box center [216, 250] width 14 height 14
click at [218, 252] on icon at bounding box center [216, 250] width 14 height 14
click at [408, 39] on div at bounding box center [414, 34] width 14 height 14
click at [412, 38] on button "button" at bounding box center [414, 34] width 14 height 14
drag, startPoint x: 412, startPoint y: 46, endPoint x: 234, endPoint y: 241, distance: 263.5
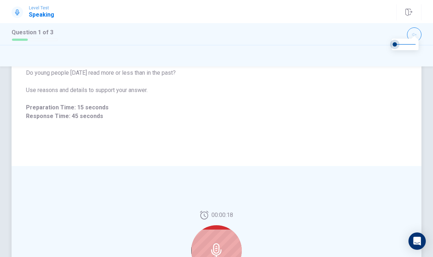
click at [234, 241] on body "Level Test Speaking Question 1 of 3 Question 1 of 3 Do young people [DATE] read…" at bounding box center [216, 128] width 433 height 257
click at [234, 241] on div at bounding box center [216, 250] width 50 height 50
click at [218, 242] on div at bounding box center [216, 250] width 50 height 50
drag, startPoint x: 218, startPoint y: 242, endPoint x: 214, endPoint y: 241, distance: 4.4
click at [214, 241] on div at bounding box center [216, 250] width 50 height 50
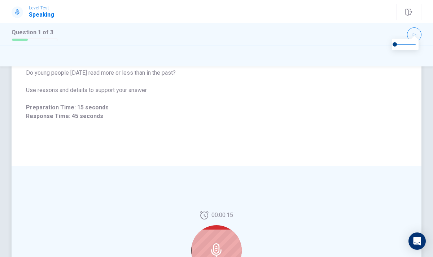
drag, startPoint x: 214, startPoint y: 241, endPoint x: 267, endPoint y: 218, distance: 58.2
click at [217, 227] on div at bounding box center [216, 250] width 50 height 50
drag, startPoint x: 396, startPoint y: 45, endPoint x: 403, endPoint y: 48, distance: 7.3
click at [403, 47] on span at bounding box center [403, 44] width 4 height 4
type input "0.8"
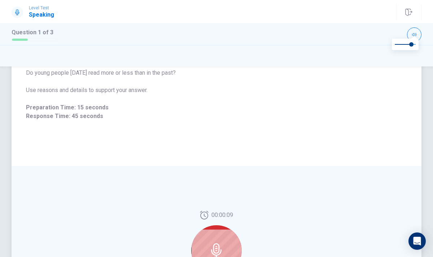
click at [351, 160] on div "Do young people [DATE] read more or less than in the past? Use reasons and deta…" at bounding box center [217, 94] width 410 height 143
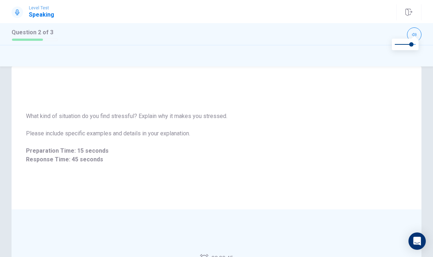
scroll to position [0, 0]
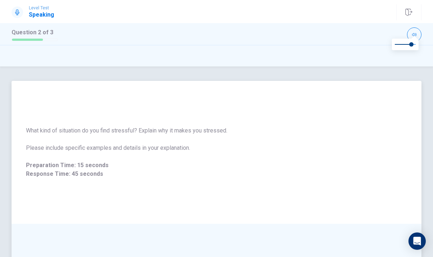
drag, startPoint x: 306, startPoint y: 214, endPoint x: 306, endPoint y: 240, distance: 25.6
click at [306, 240] on div "What kind of situation do you find stressful? Explain why it makes you stressed…" at bounding box center [217, 238] width 410 height 315
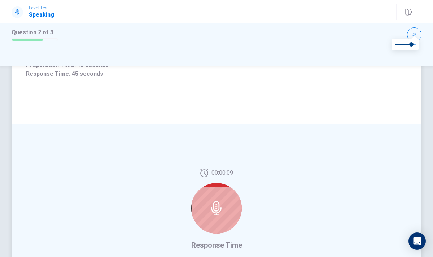
scroll to position [101, 0]
click at [192, 187] on div "00:00:08" at bounding box center [216, 202] width 50 height 71
click at [220, 203] on icon at bounding box center [216, 207] width 14 height 14
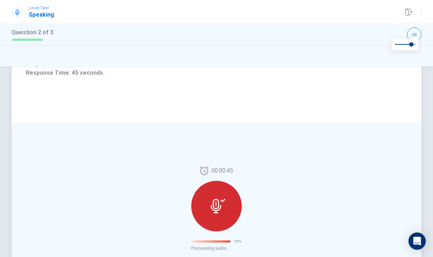
click at [226, 205] on div at bounding box center [216, 206] width 50 height 50
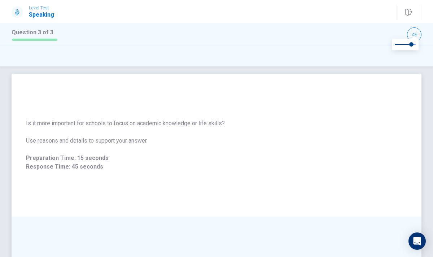
scroll to position [0, 0]
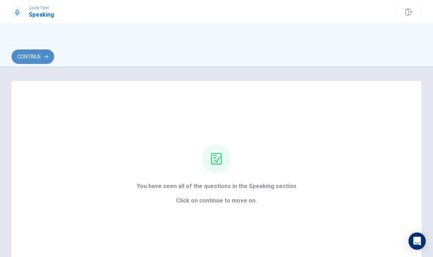
click at [32, 60] on button "Continue" at bounding box center [33, 56] width 43 height 14
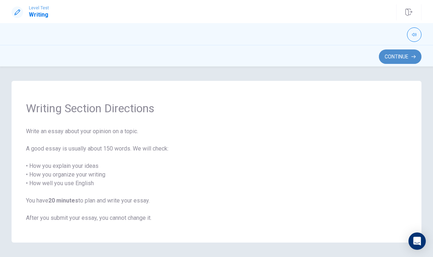
click at [396, 55] on button "Continue" at bounding box center [400, 56] width 43 height 14
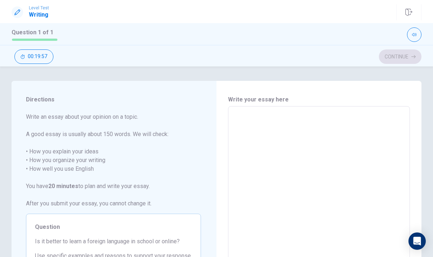
click at [196, 144] on span "Write an essay about your opinion on a topic. A good essay is usually about 150…" at bounding box center [113, 160] width 175 height 95
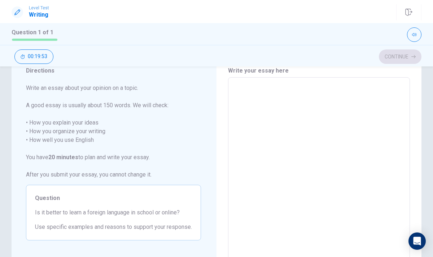
scroll to position [14, 0]
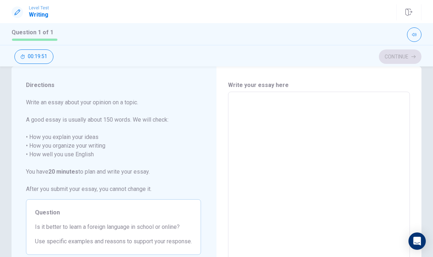
click at [260, 109] on textarea at bounding box center [319, 192] width 172 height 188
type textarea "y"
type textarea "x"
click at [171, 163] on span "Write an essay about your opinion on a topic. A good essay is usually about 150…" at bounding box center [113, 145] width 175 height 95
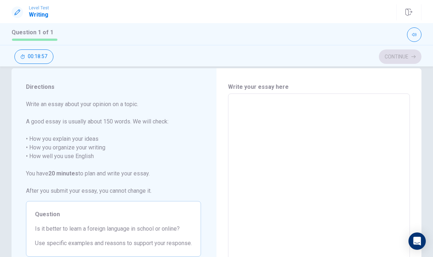
scroll to position [0, 0]
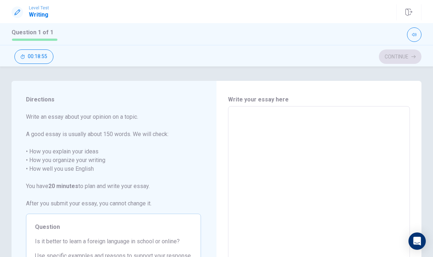
click at [249, 113] on textarea at bounding box center [319, 206] width 172 height 188
type textarea "t"
type textarea "x"
type textarea "I"
type textarea "x"
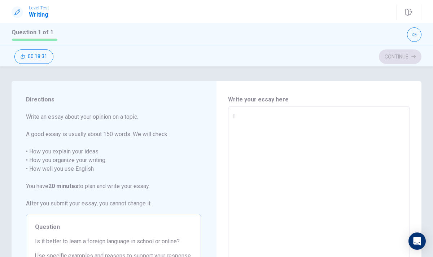
type textarea "I"
type textarea "x"
type textarea "I s"
type textarea "x"
type textarea "I su"
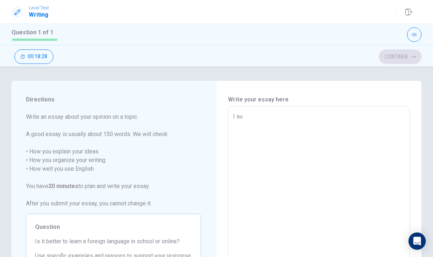
type textarea "x"
type textarea "I s"
type textarea "x"
type textarea "I"
type textarea "x"
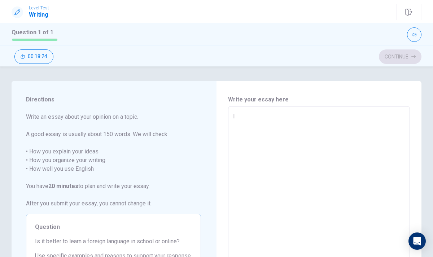
type textarea "I s"
type textarea "x"
type textarea "I si"
type textarea "x"
type textarea "I s"
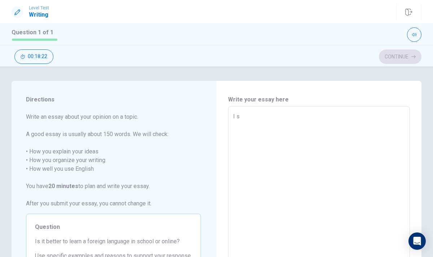
type textarea "x"
type textarea "I st"
type textarea "x"
type textarea "I sti"
type textarea "x"
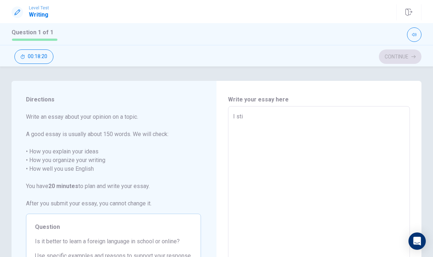
type textarea "I stin"
type textarea "x"
type textarea "I sting"
type textarea "x"
type textarea "I stin"
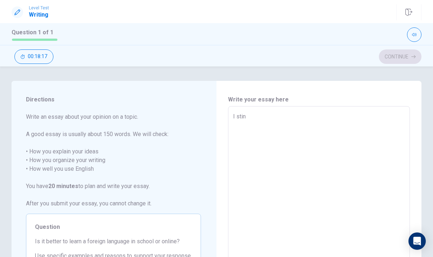
type textarea "x"
type textarea "I sti"
type textarea "x"
type textarea "I st"
type textarea "x"
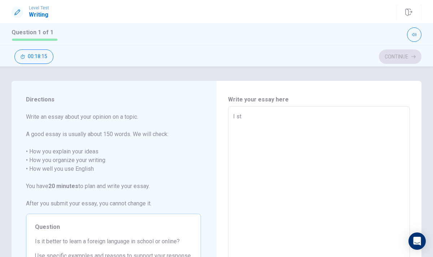
type textarea "I s"
type textarea "x"
type textarea "I"
type textarea "x"
type textarea "I s"
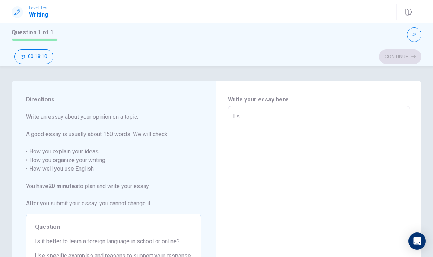
type textarea "x"
type textarea "I st"
type textarea "x"
type textarea "I sti"
type textarea "x"
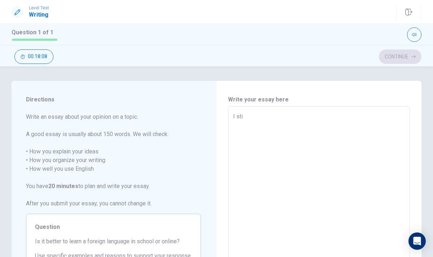
type textarea "I stin"
type textarea "x"
type textarea "I sting"
type textarea "x"
type textarea "I sting"
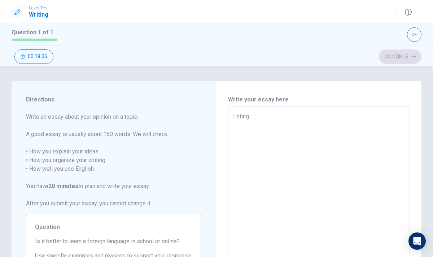
type textarea "x"
type textarea "I sting t"
type textarea "x"
type textarea "I sting"
type textarea "x"
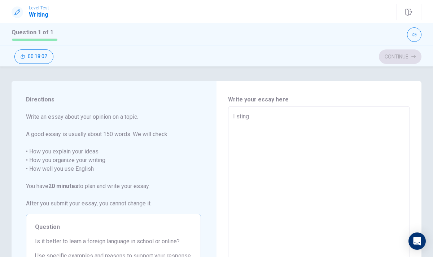
type textarea "I sting t"
type textarea "x"
type textarea "I sting th"
type textarea "x"
type textarea "I sting the"
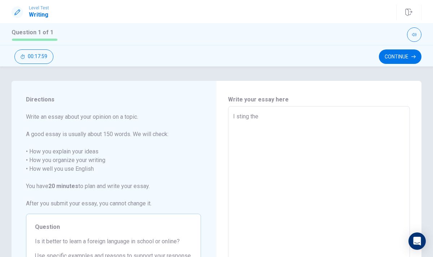
type textarea "x"
type textarea "I sting the"
type textarea "x"
type textarea "I sting the s"
type textarea "x"
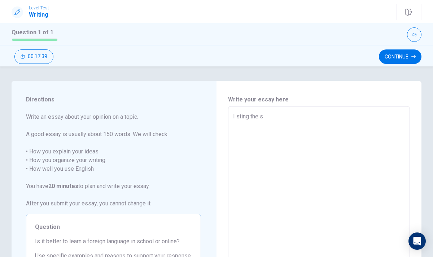
type textarea "I sting the"
type textarea "x"
type textarea "I sting the e"
type textarea "x"
type textarea "I sting the"
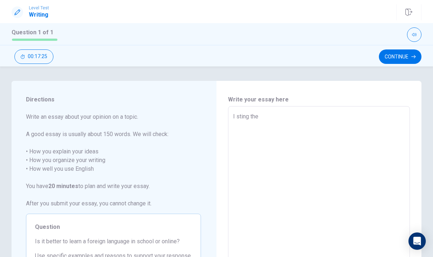
type textarea "x"
type textarea "I sting the E"
type textarea "x"
type textarea "I sting the En"
type textarea "x"
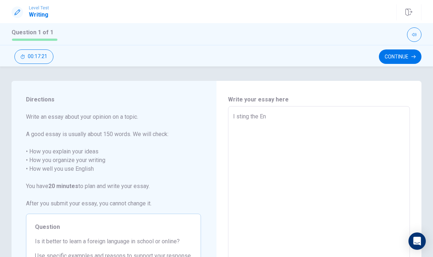
type textarea "I sting the Eng"
type textarea "x"
type textarea "I sting the Engl"
type textarea "x"
type textarea "I sting the Engli"
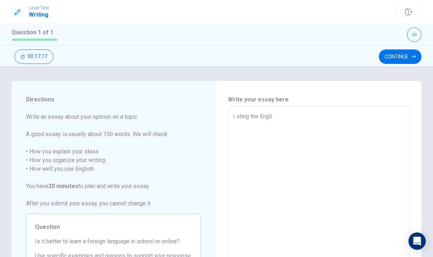
type textarea "x"
type textarea "I sting the Englis"
type textarea "x"
type textarea "I sting the English"
type textarea "x"
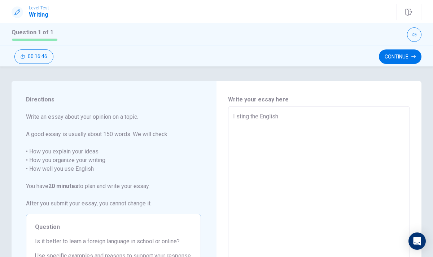
type textarea "I sting the English"
type textarea "x"
type textarea "I sting the English s"
type textarea "x"
type textarea "I sting the English st"
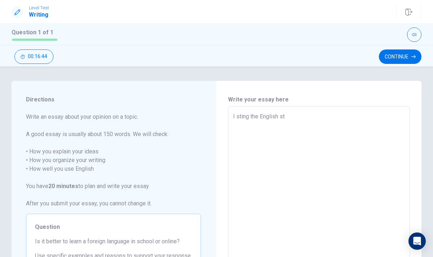
type textarea "x"
type textarea "I sting the English sty"
type textarea "x"
type textarea "I sting the English st"
type textarea "x"
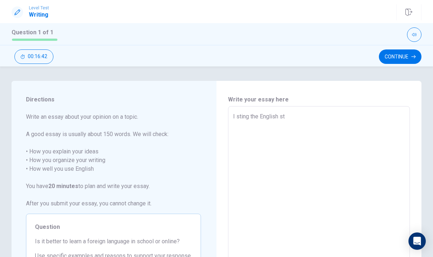
type textarea "I sting the English s"
type textarea "x"
type textarea "I sting the English"
type textarea "x"
type textarea "I sting the English"
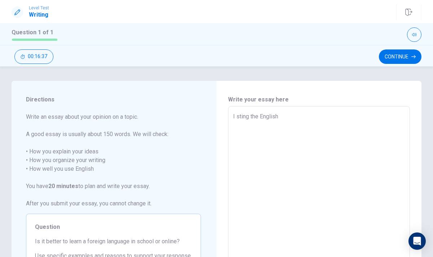
click at [250, 118] on textarea "I sting the English" at bounding box center [319, 206] width 172 height 188
type textarea "x"
type textarea "I stingthe English"
type textarea "x"
type textarea "I stinthe English"
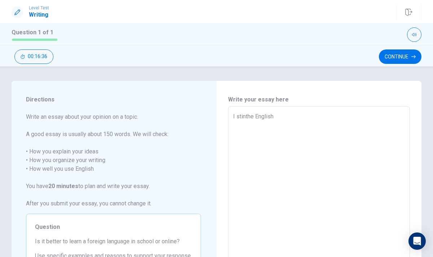
type textarea "x"
type textarea "I stithe English"
type textarea "x"
type textarea "I stthe English"
type textarea "x"
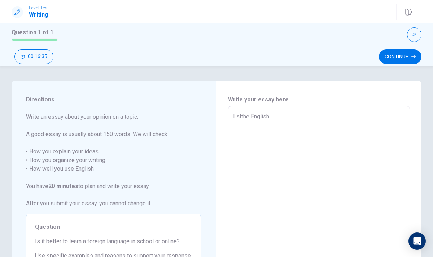
type textarea "I sthe English"
type textarea "x"
type textarea "I the English"
type textarea "x"
type textarea "I sthe English"
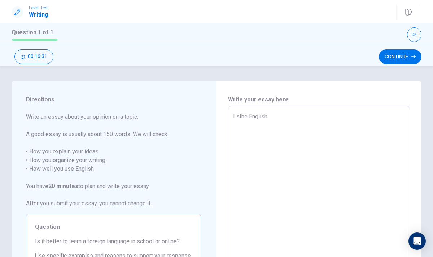
type textarea "x"
type textarea "I sithe English"
type textarea "x"
type textarea "I sthe English"
type textarea "x"
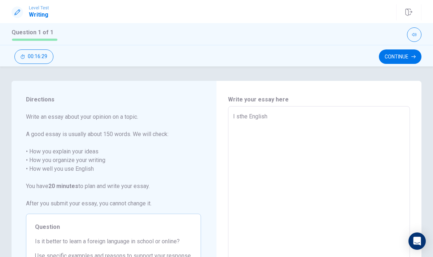
type textarea "I the English"
type textarea "x"
type textarea "Ithe English"
type textarea "x"
type textarea "the English"
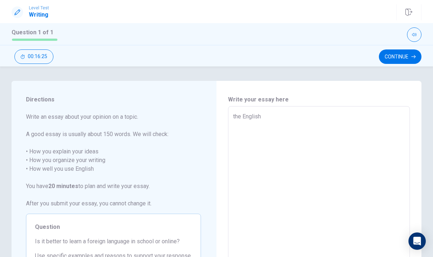
type textarea "x"
type textarea "lthe English"
type textarea "x"
type textarea "the English"
type textarea "x"
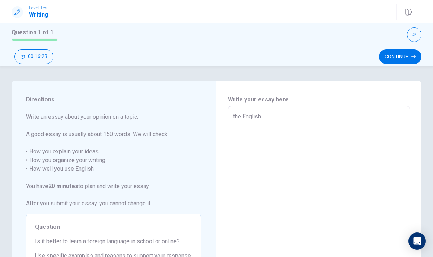
type textarea "Lthe English"
type textarea "x"
type textarea "the English"
type textarea "x"
type textarea "ythe English"
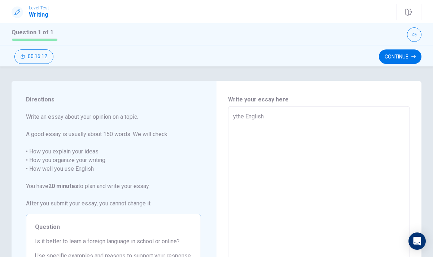
type textarea "x"
type textarea "the English"
type textarea "x"
type textarea "lthe English"
type textarea "x"
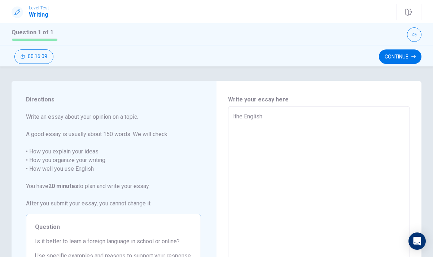
type textarea "l the English"
type textarea "x"
type textarea "l the English"
type textarea "x"
type textarea "l the English"
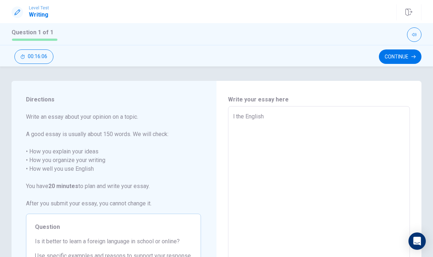
type textarea "x"
type textarea "l sthe English"
type textarea "x"
type textarea "l sothe English"
type textarea "x"
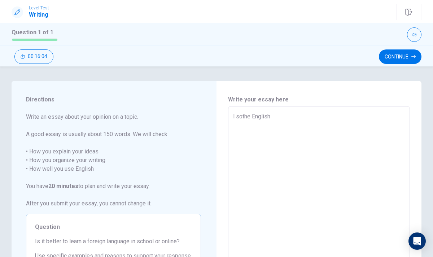
type textarea "l sonthe English"
type textarea "x"
type textarea "l songthe English"
type textarea "x"
type textarea "l song the English"
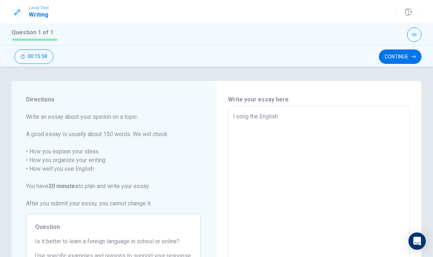
click at [279, 118] on textarea "l song the English" at bounding box center [319, 206] width 172 height 188
type textarea "x"
type textarea "l song the English"
type textarea "x"
type textarea "l song the English g"
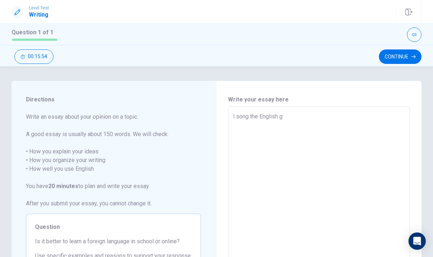
type textarea "x"
type textarea "l song the English"
type textarea "x"
type textarea "l song the English s"
type textarea "x"
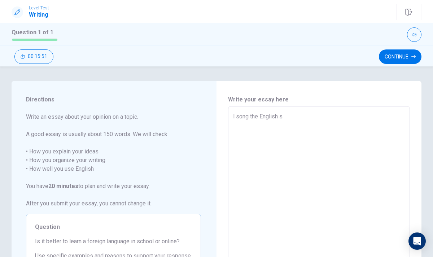
type textarea "l song the English sr"
type textarea "x"
type textarea "l song the English sri"
type textarea "x"
type textarea "l song the English sriu"
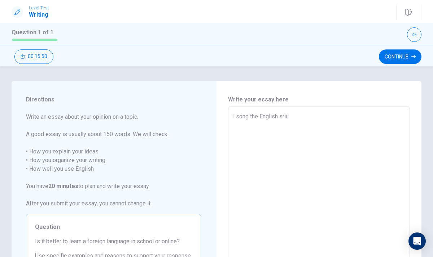
type textarea "x"
type textarea "l song the English sri"
type textarea "x"
type textarea "l song the English sr"
type textarea "x"
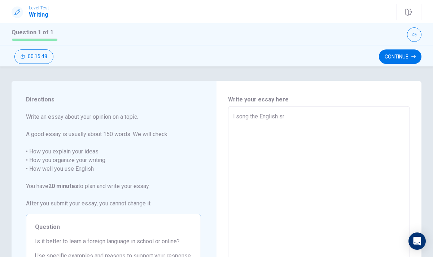
type textarea "l song the English s"
type textarea "x"
type textarea "l song the English"
type textarea "x"
type textarea "l song the English x"
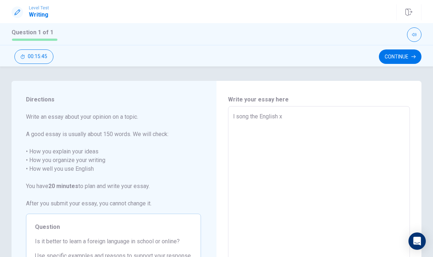
type textarea "x"
type textarea "l song the English xj"
type textarea "x"
type textarea "l song the English x"
type textarea "x"
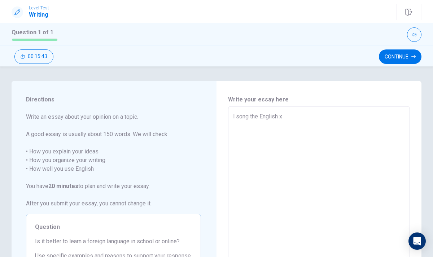
type textarea "l song the English"
type textarea "x"
type textarea "l song the English e"
type textarea "x"
type textarea "l song the English"
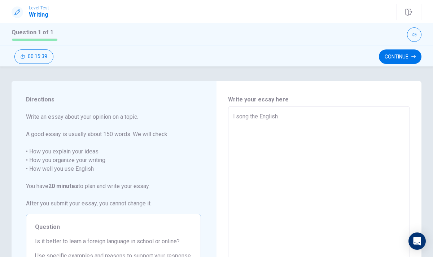
type textarea "x"
type textarea "l song the English i"
type textarea "x"
type textarea "l song the English is"
type textarea "x"
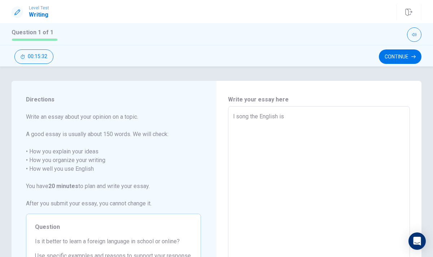
click at [249, 119] on textarea "l song the English is" at bounding box center [319, 206] width 172 height 188
click at [284, 115] on textarea "l sing the English is" at bounding box center [319, 206] width 172 height 188
drag, startPoint x: 286, startPoint y: 114, endPoint x: 246, endPoint y: 118, distance: 40.2
click at [246, 118] on textarea "l sing the English is" at bounding box center [319, 206] width 172 height 188
click at [376, 118] on textarea "l sing the English is" at bounding box center [319, 206] width 172 height 188
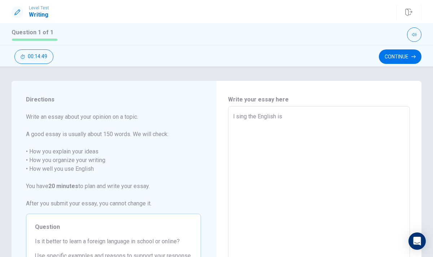
click at [247, 117] on textarea "l sing the English is" at bounding box center [319, 206] width 172 height 188
click at [286, 118] on textarea "l sing the English is" at bounding box center [319, 206] width 172 height 188
click at [289, 114] on textarea "l sing the English is" at bounding box center [319, 206] width 172 height 188
drag, startPoint x: 288, startPoint y: 114, endPoint x: 274, endPoint y: 114, distance: 13.7
click at [287, 114] on textarea "l sing the English is" at bounding box center [319, 206] width 172 height 188
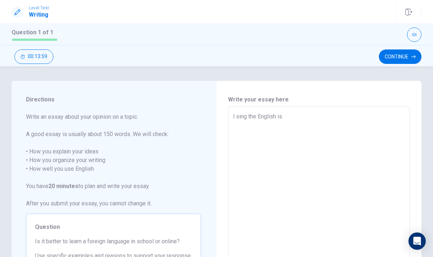
click at [247, 118] on textarea "l sing the English is" at bounding box center [319, 206] width 172 height 188
click at [289, 112] on textarea "l the English is" at bounding box center [319, 206] width 172 height 188
click at [269, 116] on textarea "l the English is" at bounding box center [319, 206] width 172 height 188
click at [266, 120] on textarea "l the English is" at bounding box center [319, 206] width 172 height 188
click at [268, 116] on textarea "l the English is" at bounding box center [319, 206] width 172 height 188
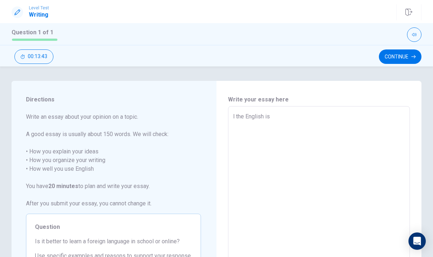
click at [271, 116] on textarea "l the English is" at bounding box center [319, 206] width 172 height 188
click at [272, 117] on textarea at bounding box center [319, 206] width 172 height 188
click at [390, 58] on button "Continue" at bounding box center [400, 56] width 43 height 14
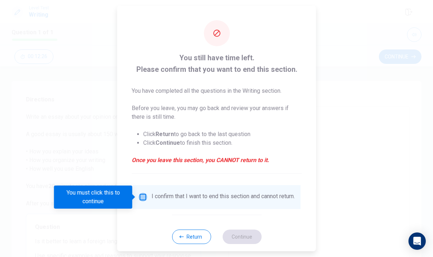
click at [142, 200] on input "You must click this to continue" at bounding box center [143, 197] width 9 height 9
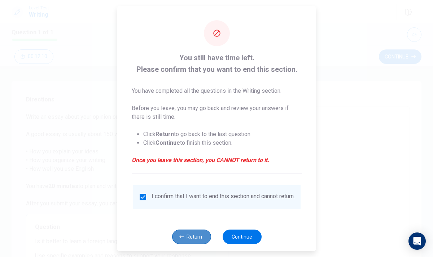
click at [189, 238] on button "Return" at bounding box center [191, 236] width 39 height 14
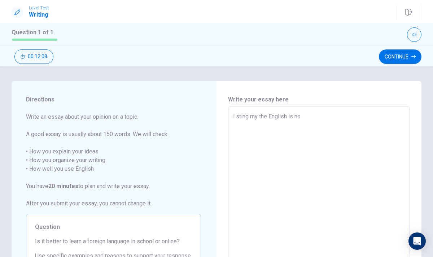
click at [304, 115] on textarea "l sting my the English is no" at bounding box center [319, 206] width 172 height 188
click at [412, 58] on icon "button" at bounding box center [413, 56] width 4 height 4
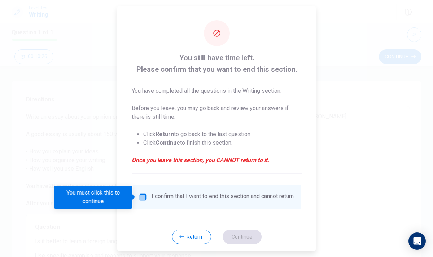
click at [141, 194] on input "You must click this to continue" at bounding box center [143, 197] width 9 height 9
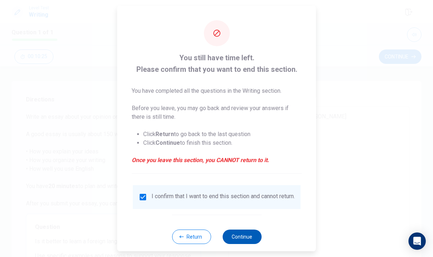
click at [238, 238] on button "Continue" at bounding box center [241, 236] width 39 height 14
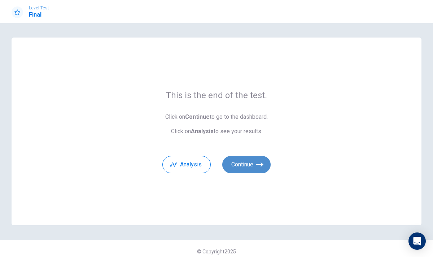
click at [237, 165] on button "Continue" at bounding box center [246, 164] width 48 height 17
